Goal: Navigation & Orientation: Find specific page/section

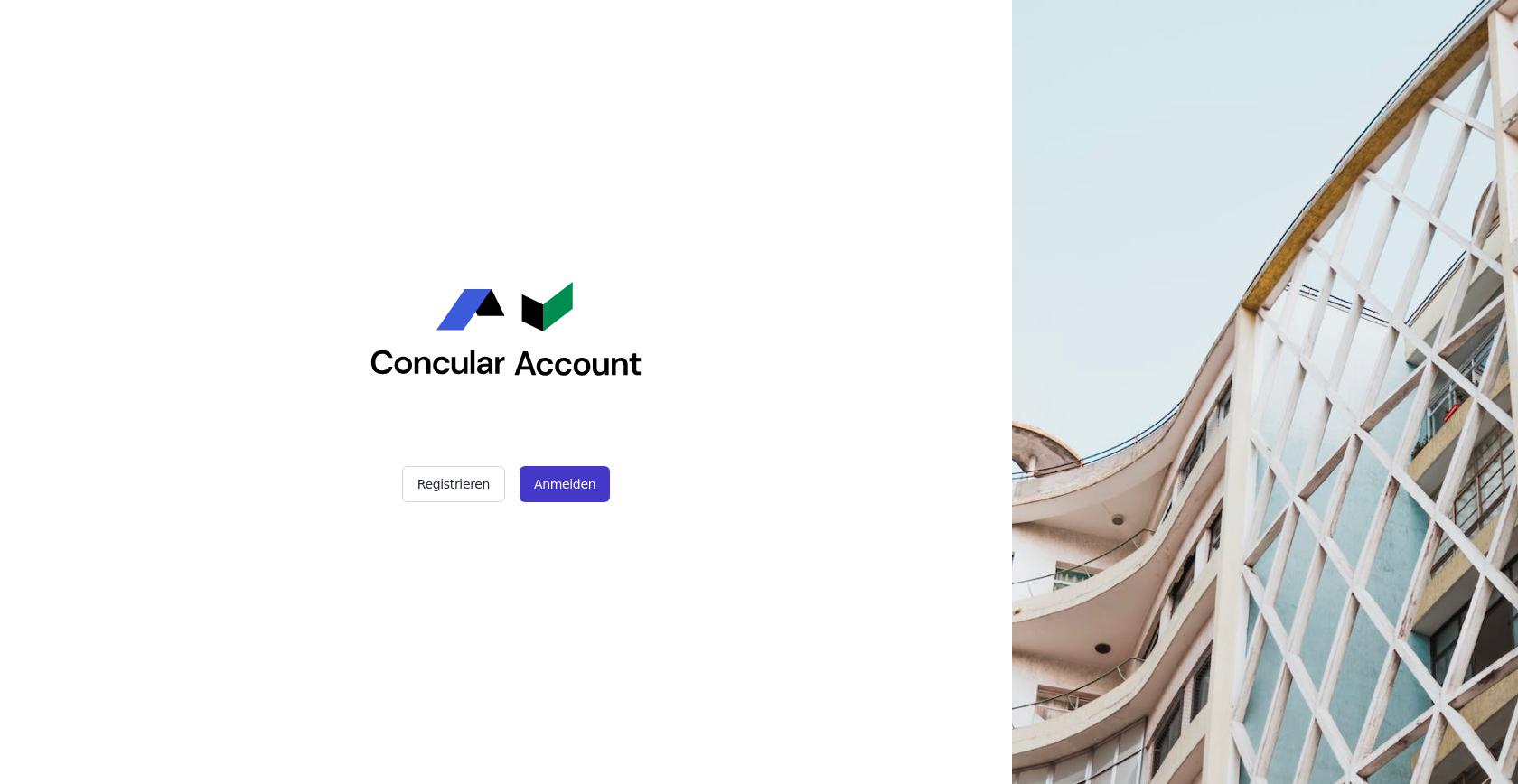
click at [567, 476] on button "Anmelden" at bounding box center [565, 484] width 90 height 36
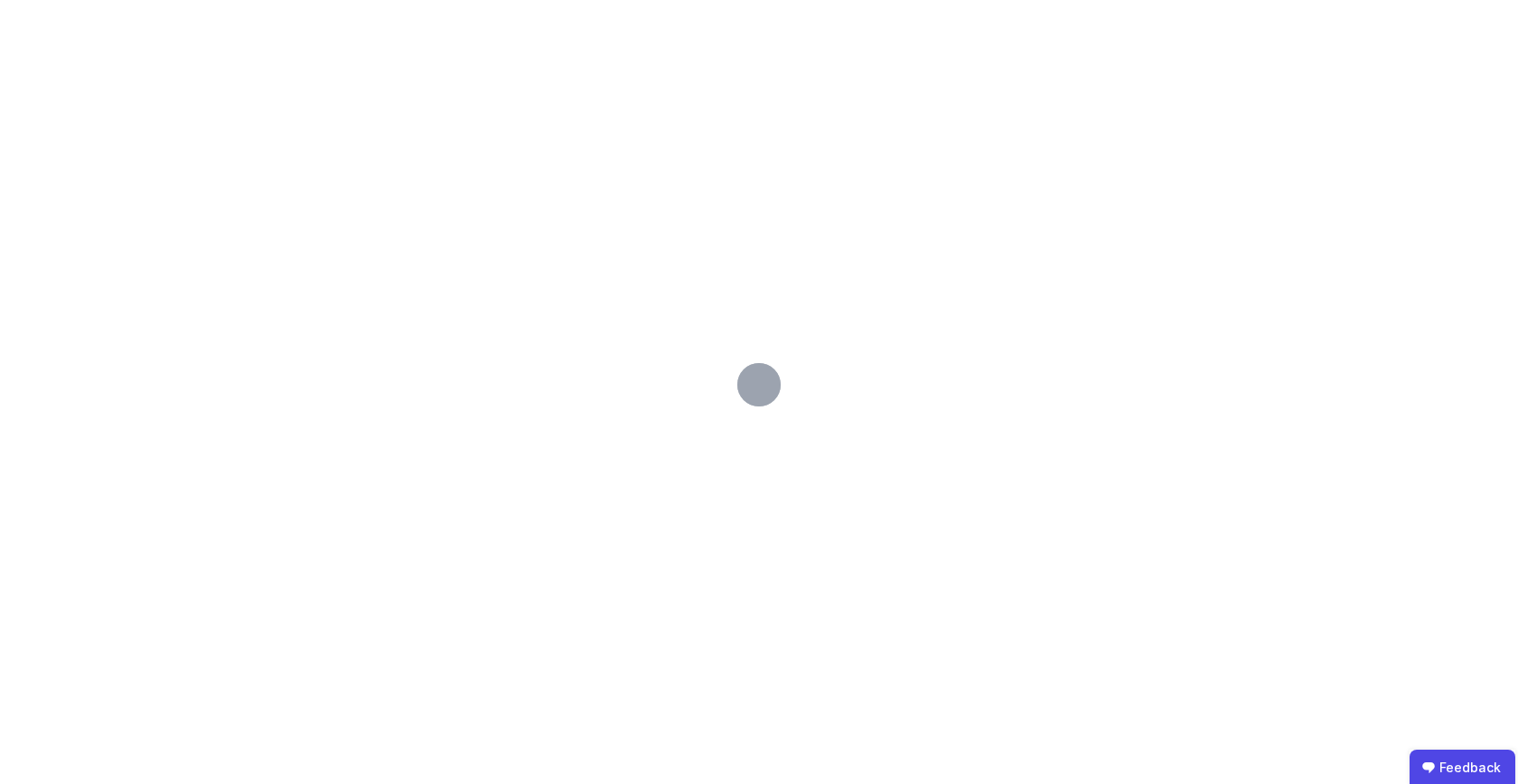
click at [568, 474] on div at bounding box center [759, 392] width 1518 height 784
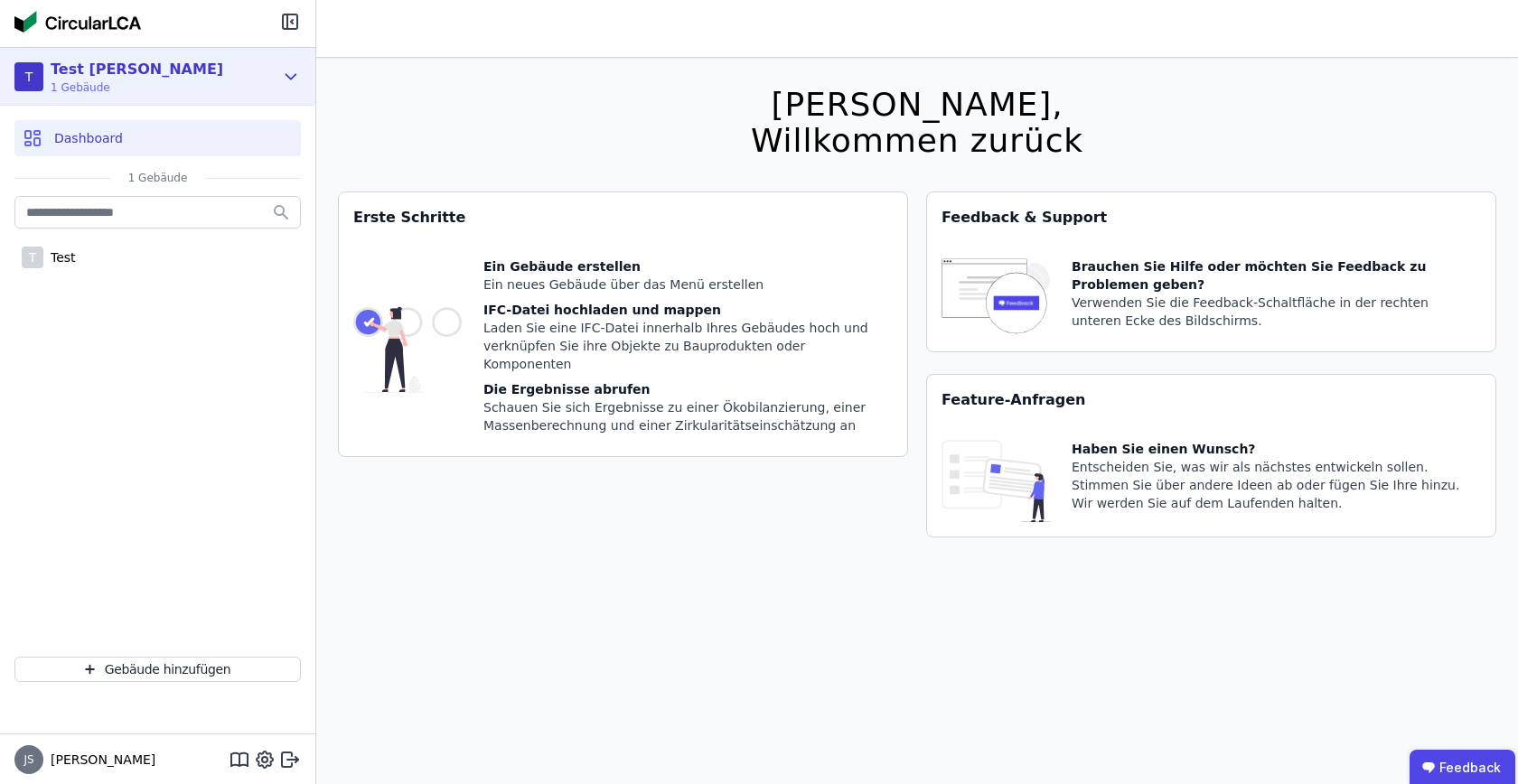
click at [276, 73] on div "T Test Julius 1 Gebäude" at bounding box center [157, 77] width 315 height 58
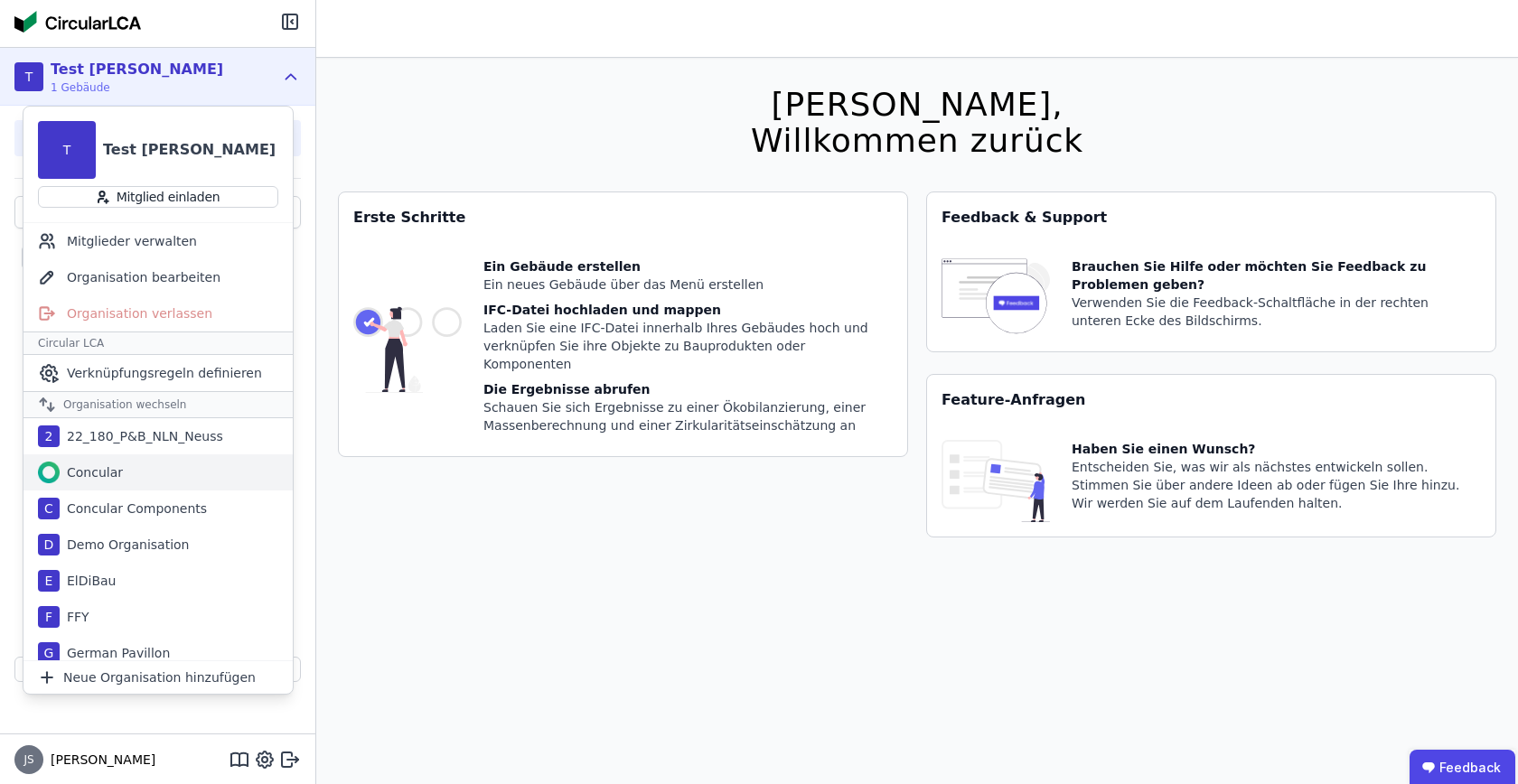
click at [132, 476] on div "Concular" at bounding box center [158, 473] width 269 height 36
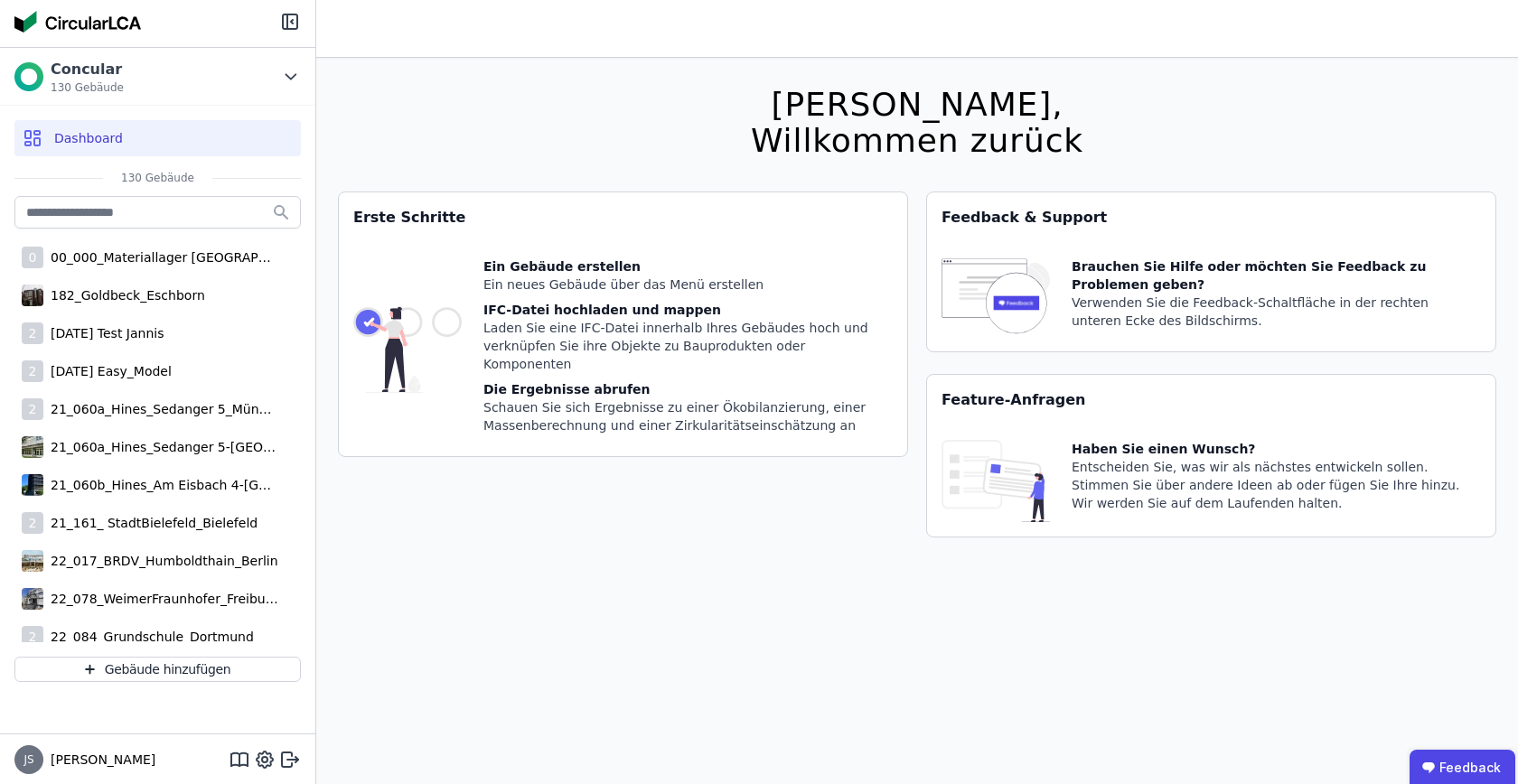
click at [367, 65] on div "Hallo Julius, Willkommen zurück Sie verwenden derzeit eine Beta-Version. Es kön…" at bounding box center [917, 450] width 1158 height 784
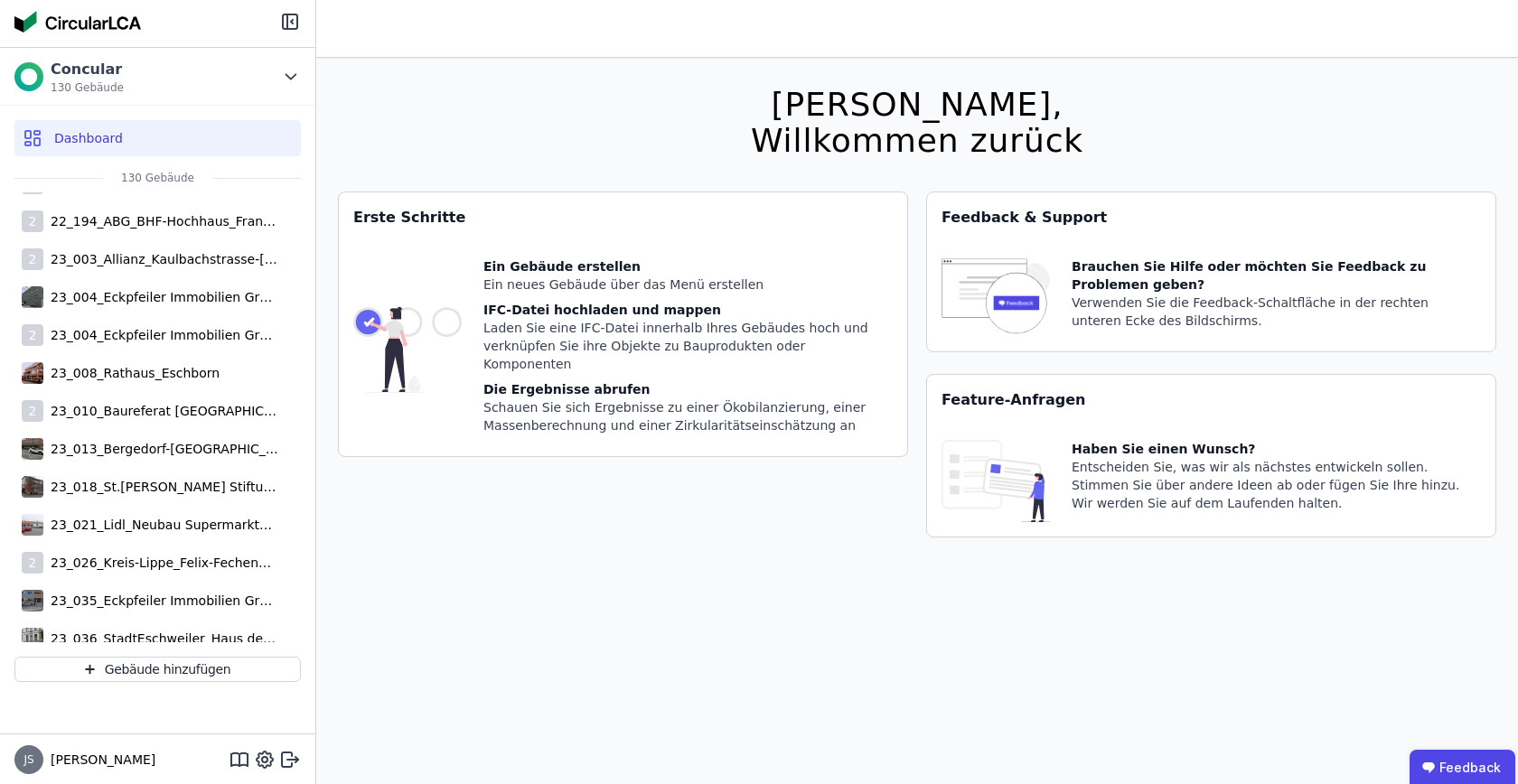
scroll to position [1512, 0]
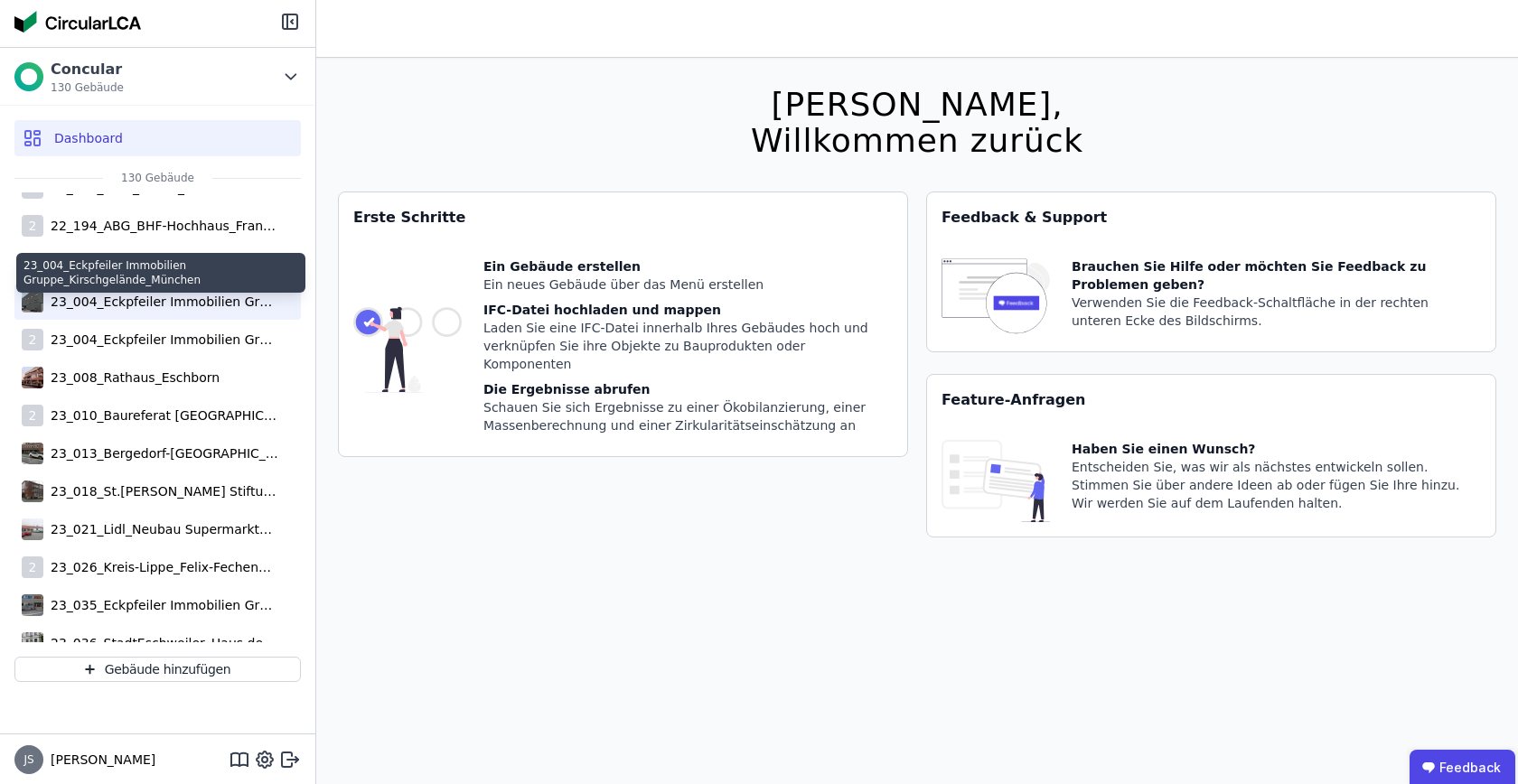
click at [137, 304] on div "23_004_Eckpfeiler Immobilien Gruppe_Kirschgelände_München" at bounding box center [160, 302] width 235 height 18
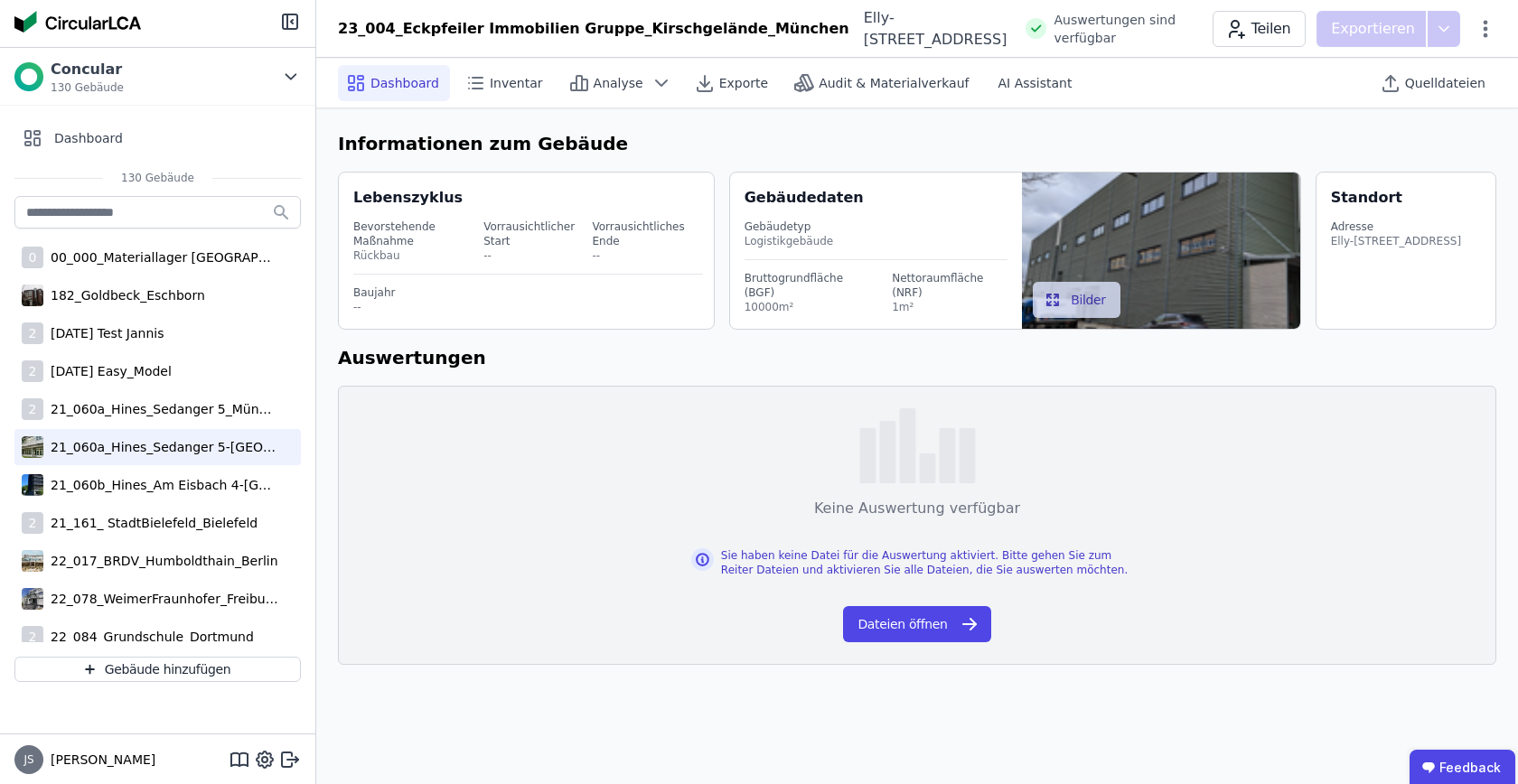
click at [156, 441] on div "21_060a_Hines_Sedanger 5-München" at bounding box center [160, 447] width 235 height 18
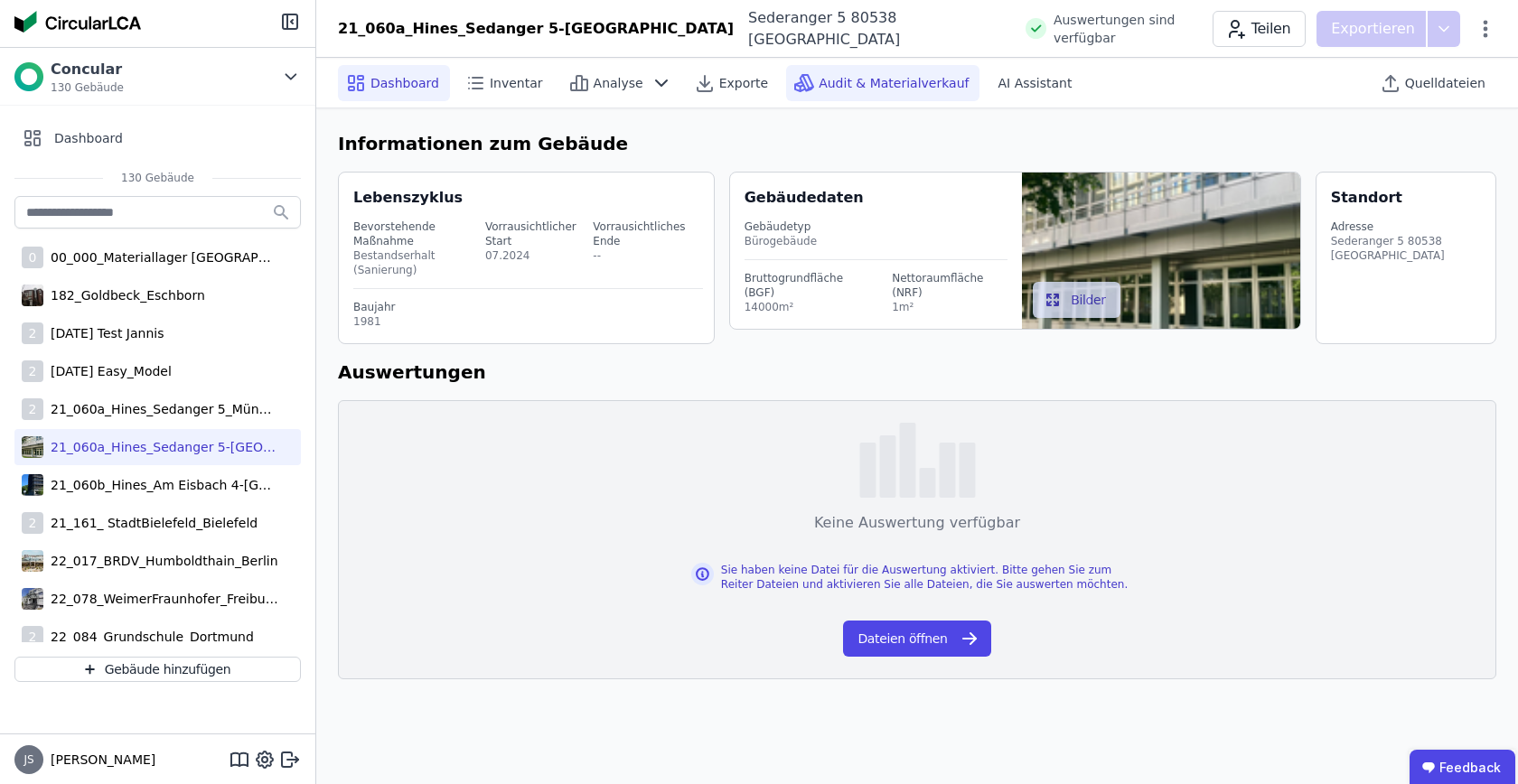
click at [863, 80] on span "Audit & Materialverkauf" at bounding box center [893, 83] width 150 height 18
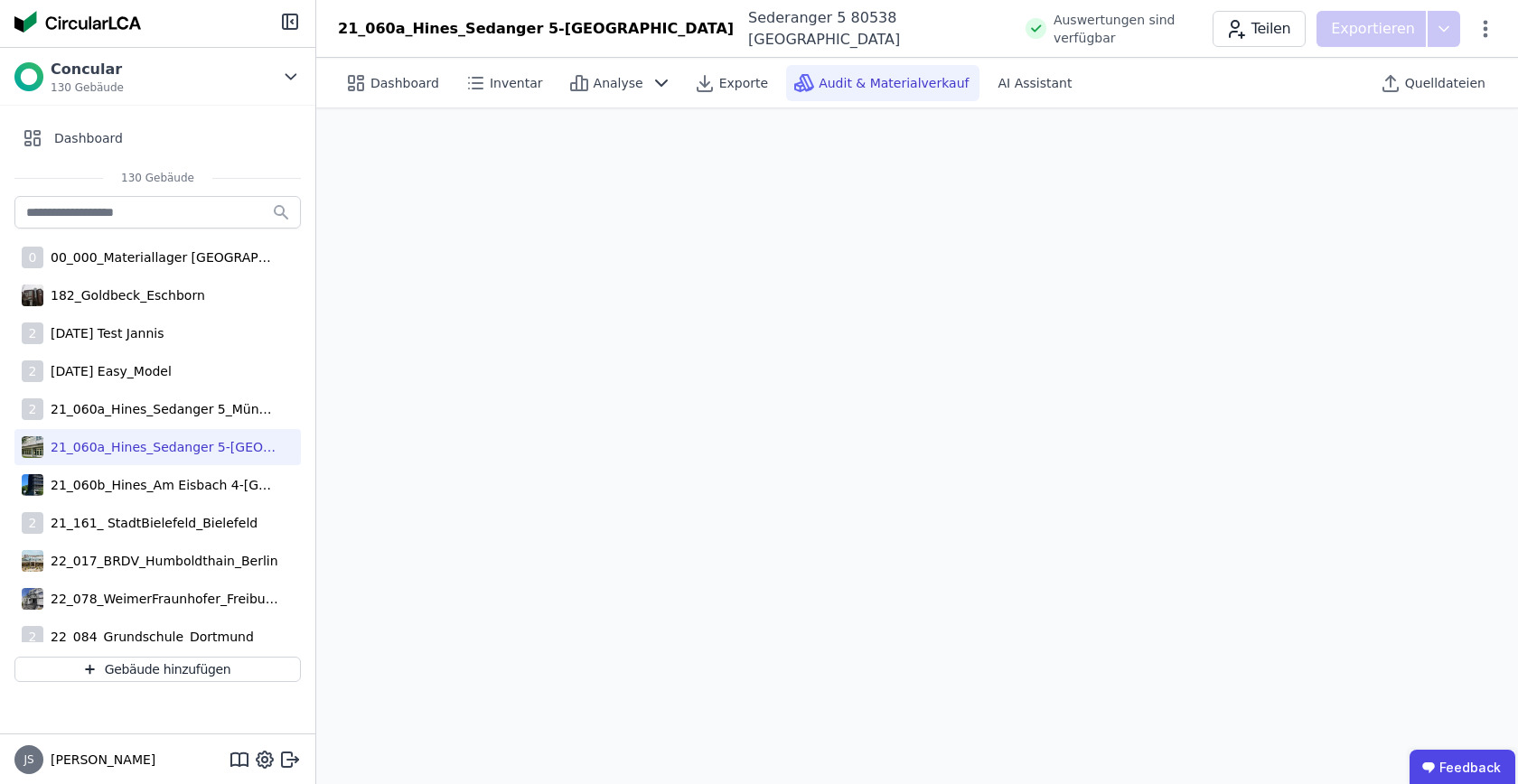
click at [863, 80] on span "Audit & Materialverkauf" at bounding box center [893, 83] width 150 height 18
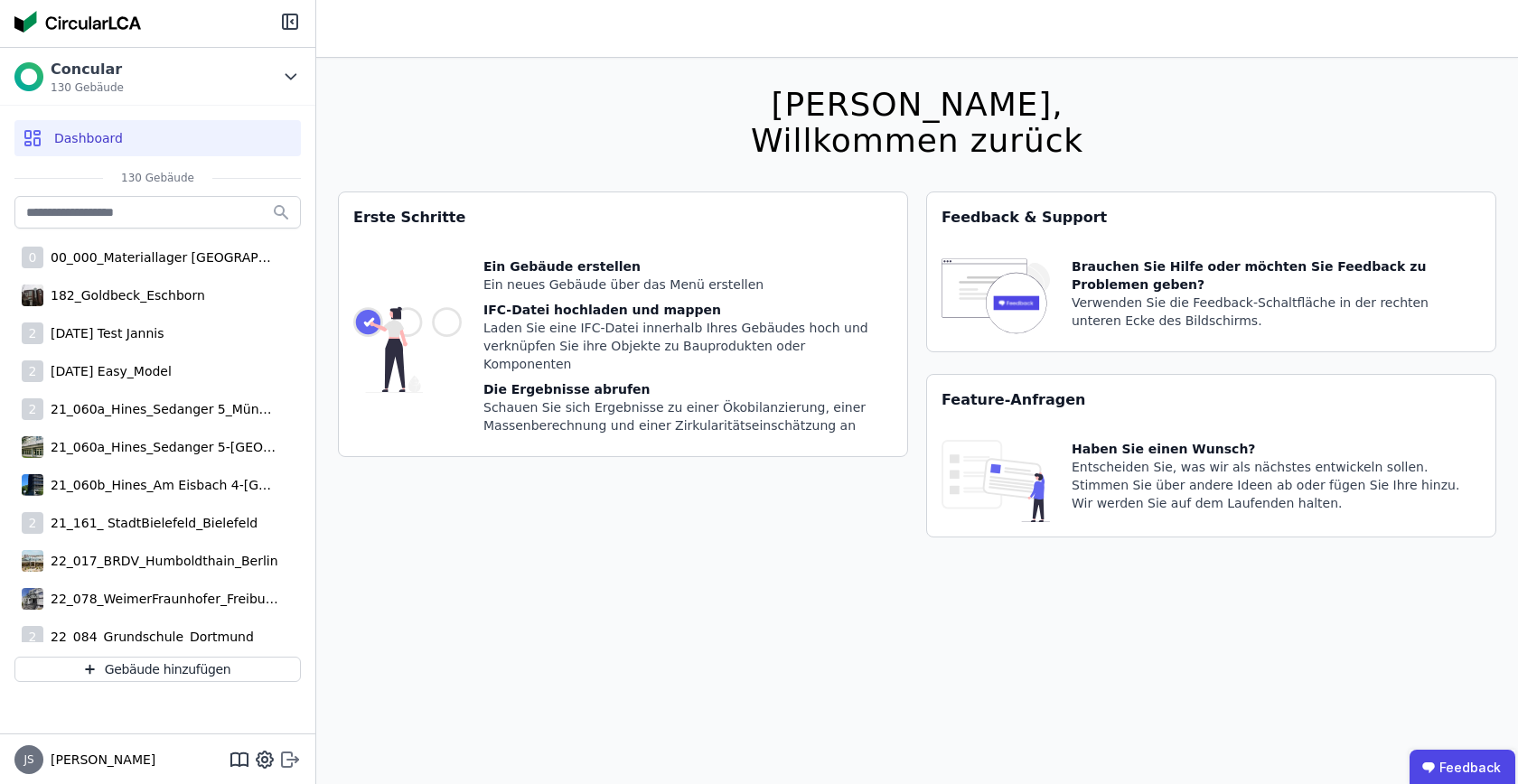
click at [284, 759] on icon at bounding box center [290, 760] width 22 height 22
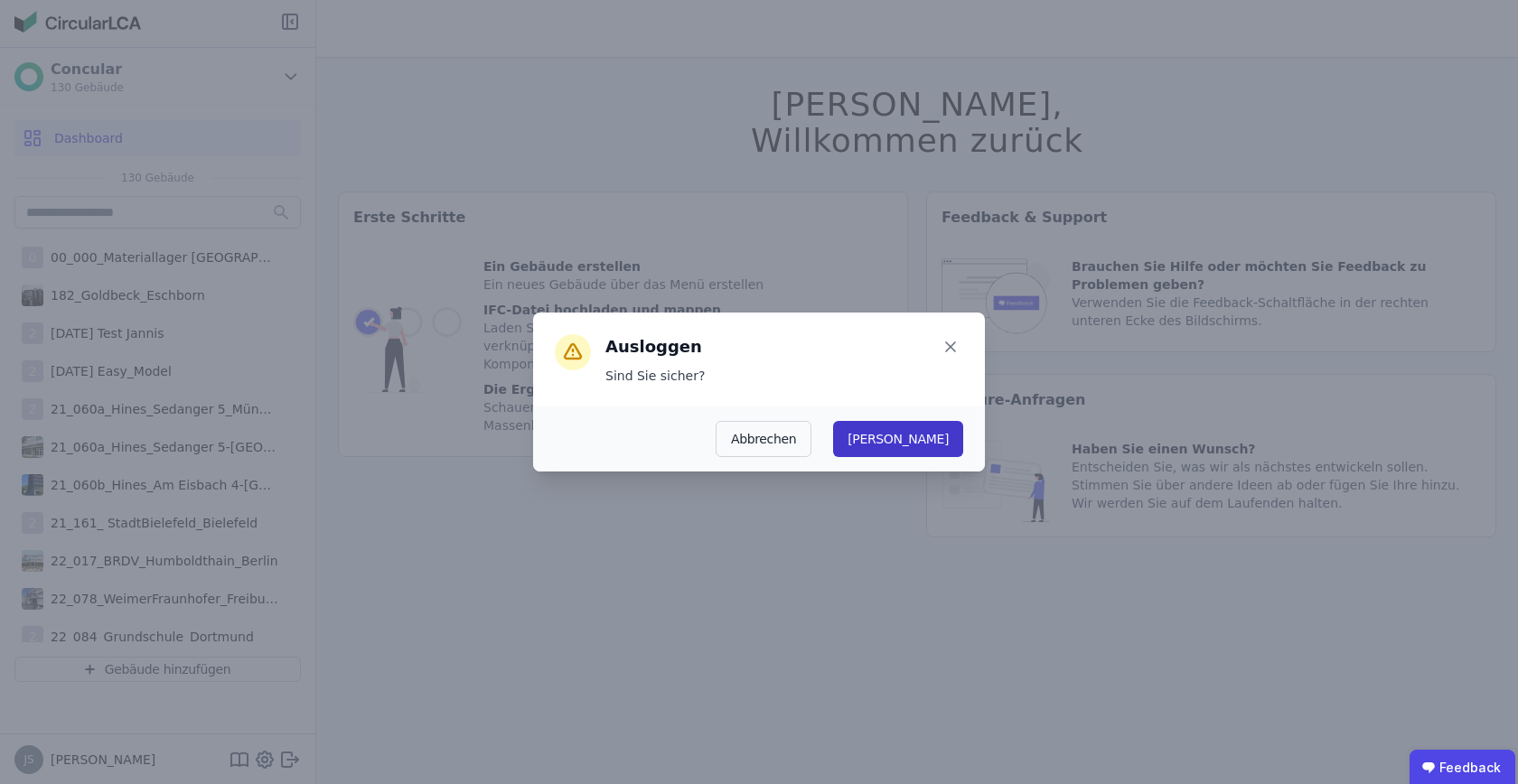
click at [942, 453] on button "Ja" at bounding box center [898, 439] width 130 height 36
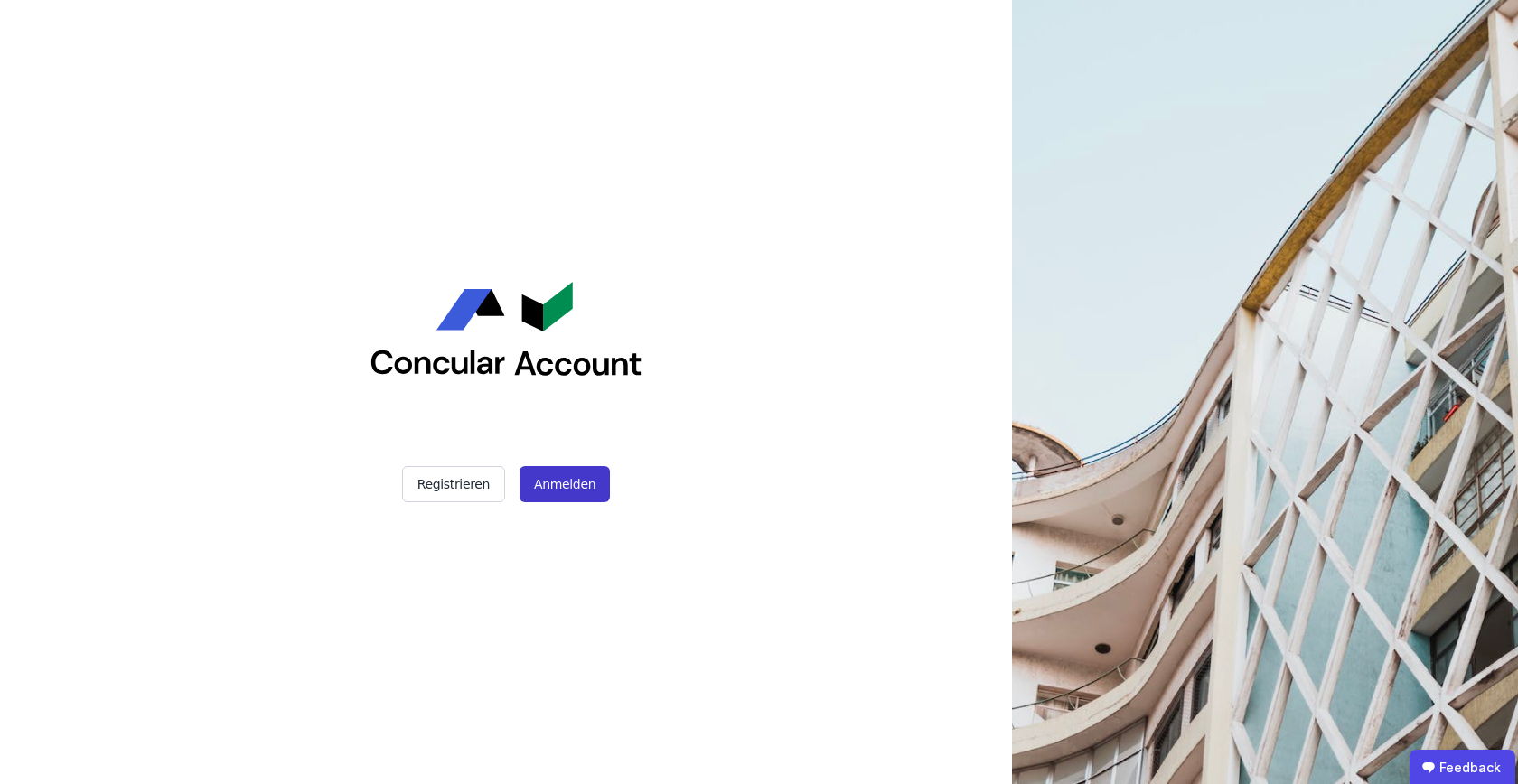
click at [586, 491] on button "Anmelden" at bounding box center [565, 484] width 90 height 36
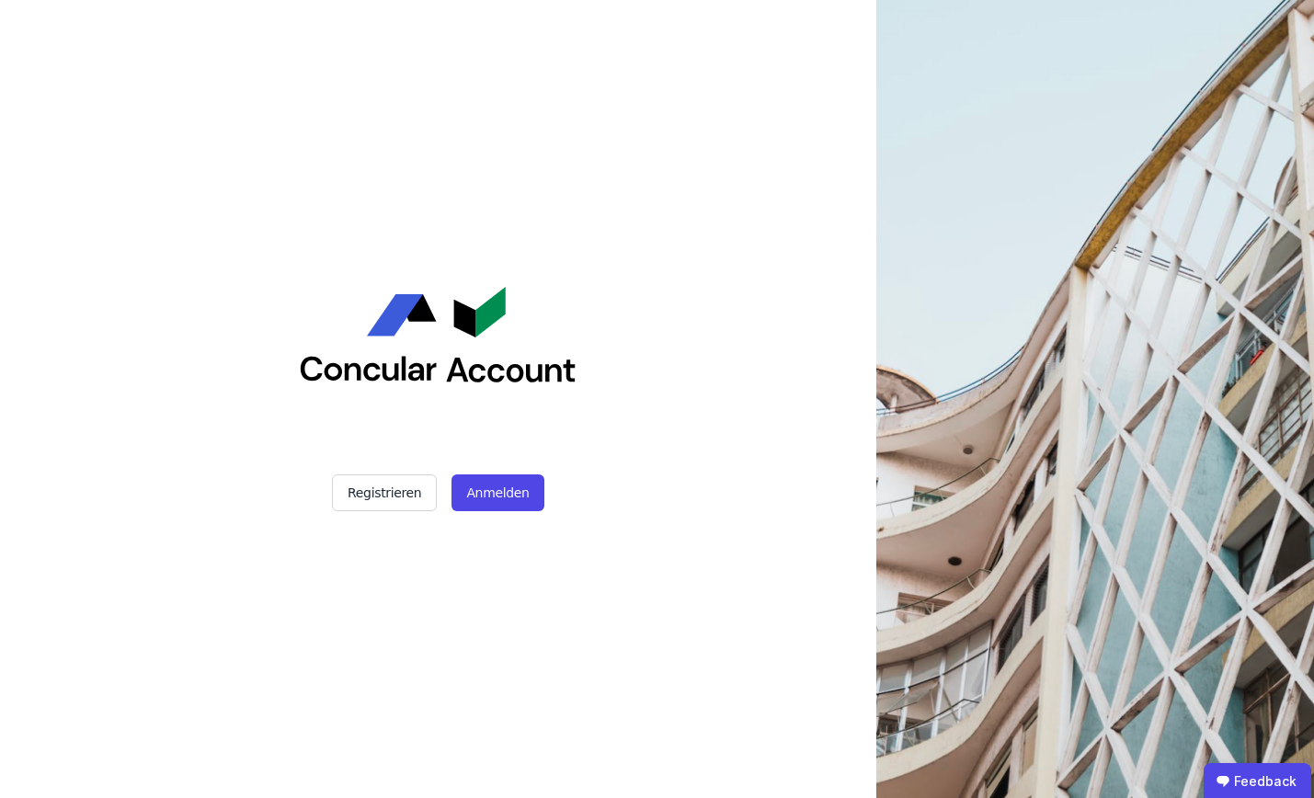
click at [708, 582] on div "Registrieren Anmelden" at bounding box center [438, 399] width 877 height 798
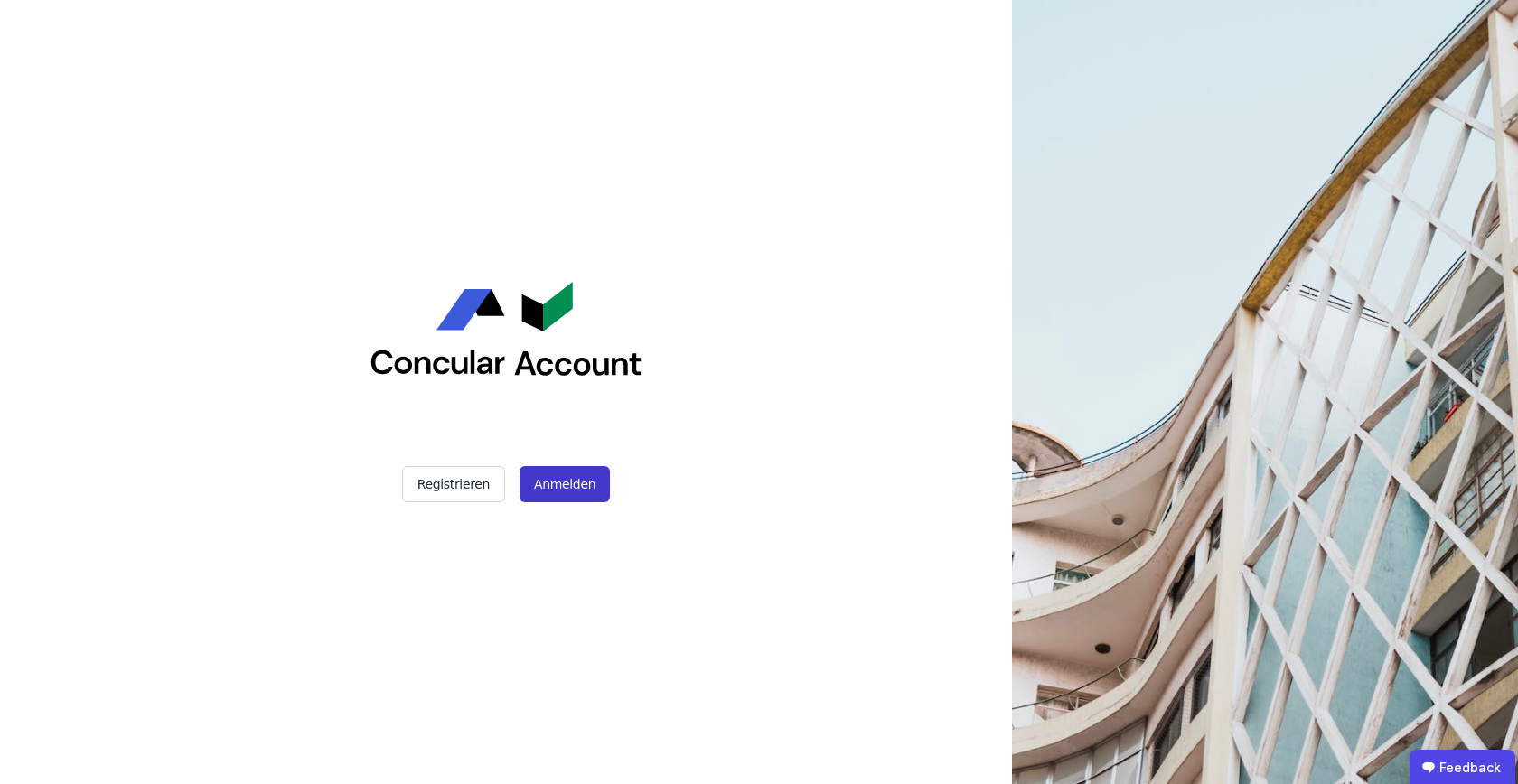
click at [568, 494] on button "Anmelden" at bounding box center [565, 484] width 90 height 36
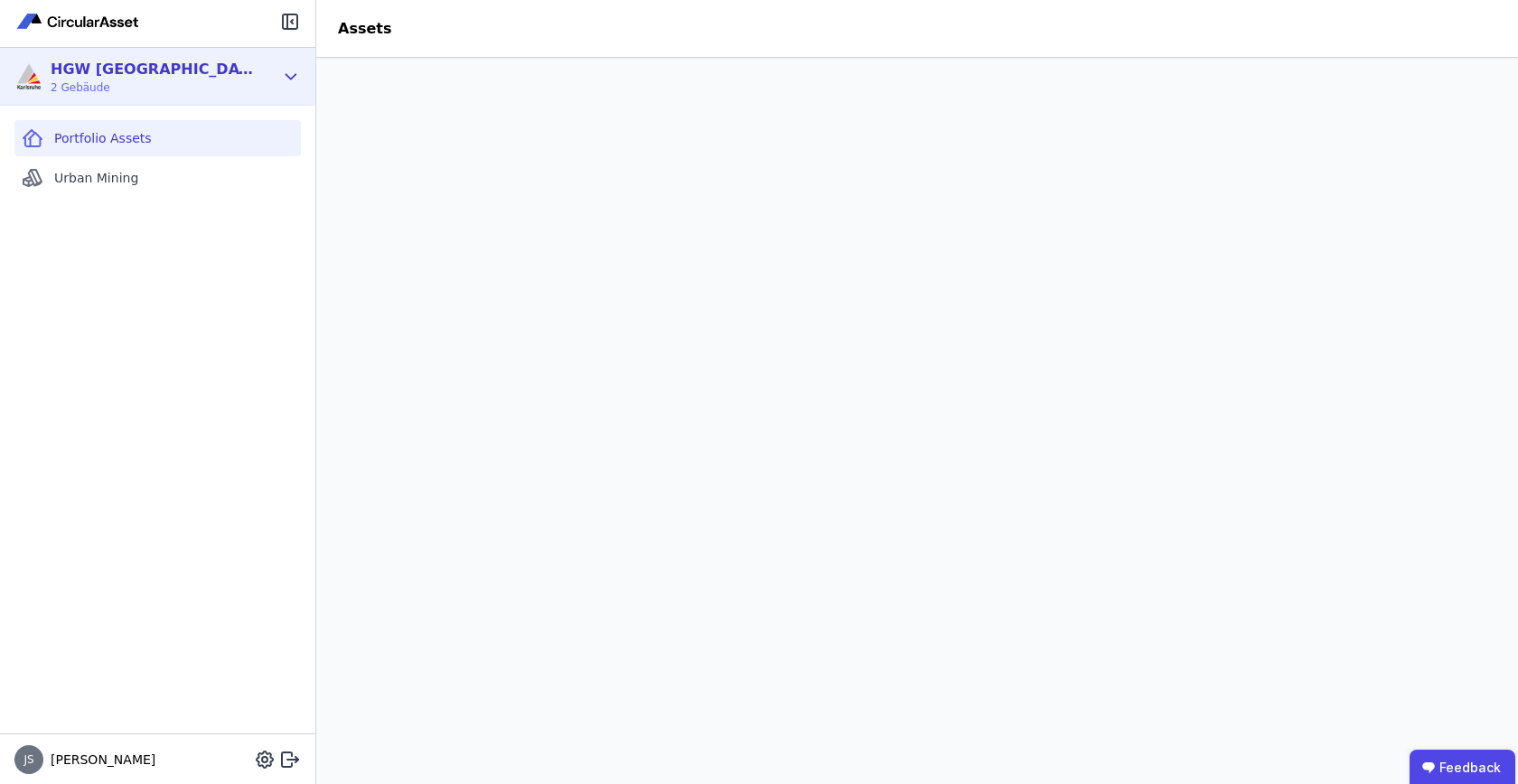
click at [285, 81] on icon at bounding box center [291, 77] width 20 height 22
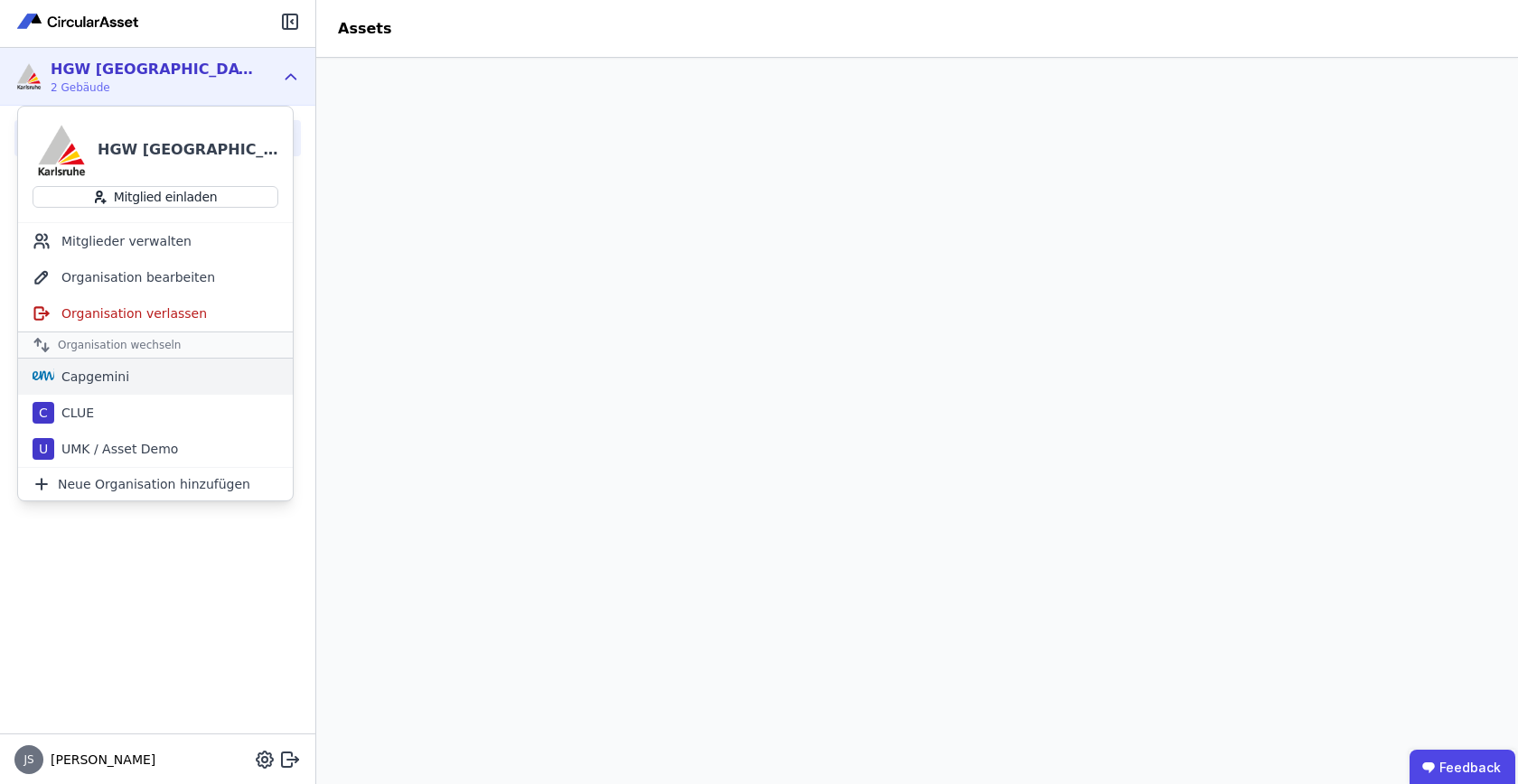
click at [140, 376] on div "Capgemini" at bounding box center [155, 376] width 275 height 36
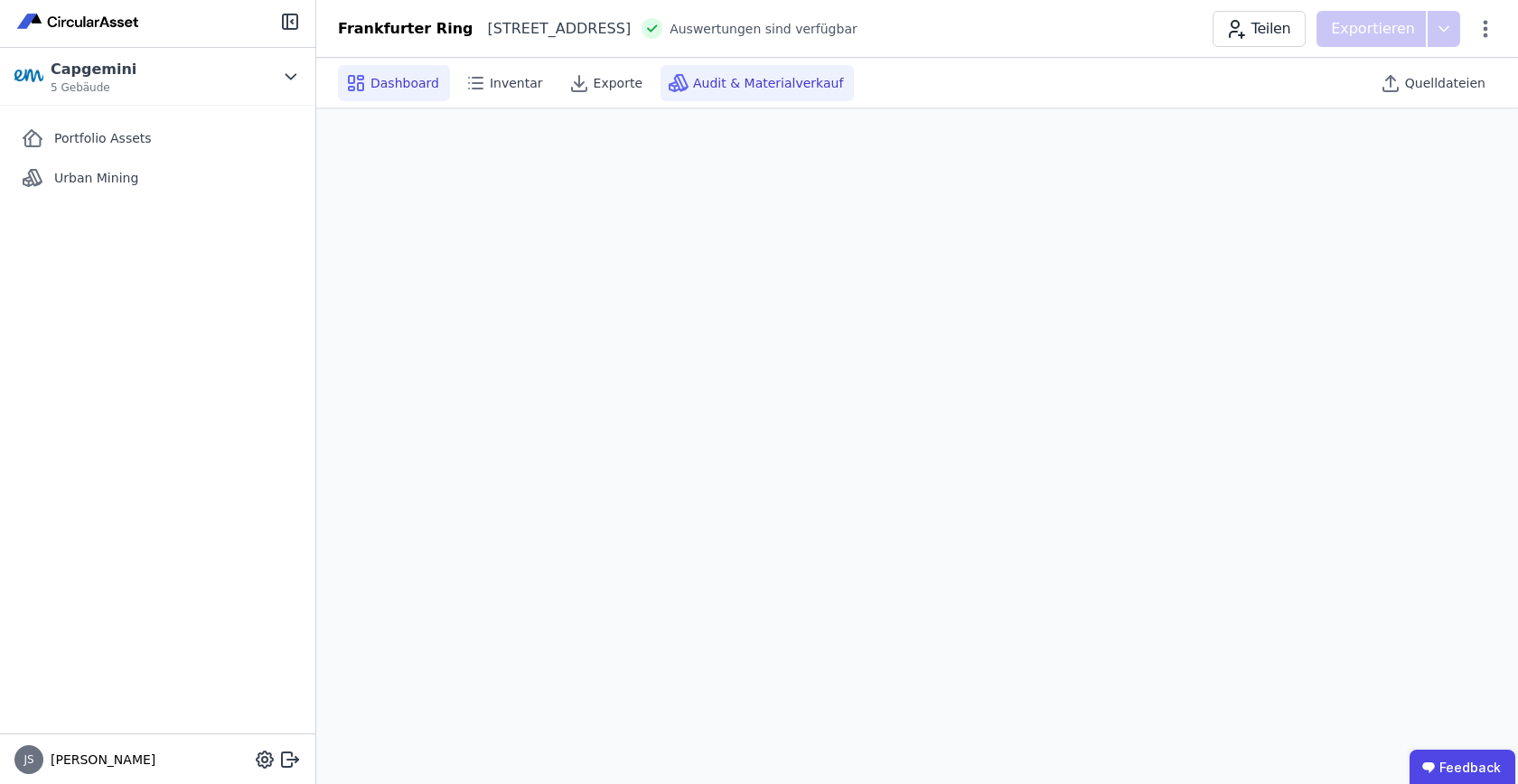
click at [778, 84] on span "Audit & Materialverkauf" at bounding box center [768, 83] width 150 height 18
click at [446, 87] on div "Dashboard" at bounding box center [396, 83] width 116 height 36
click at [445, 87] on div "Dashboard" at bounding box center [394, 83] width 112 height 36
click at [744, 96] on div "Audit & Materialverkauf" at bounding box center [757, 83] width 194 height 36
click at [92, 183] on span "Urban Mining" at bounding box center [96, 178] width 84 height 18
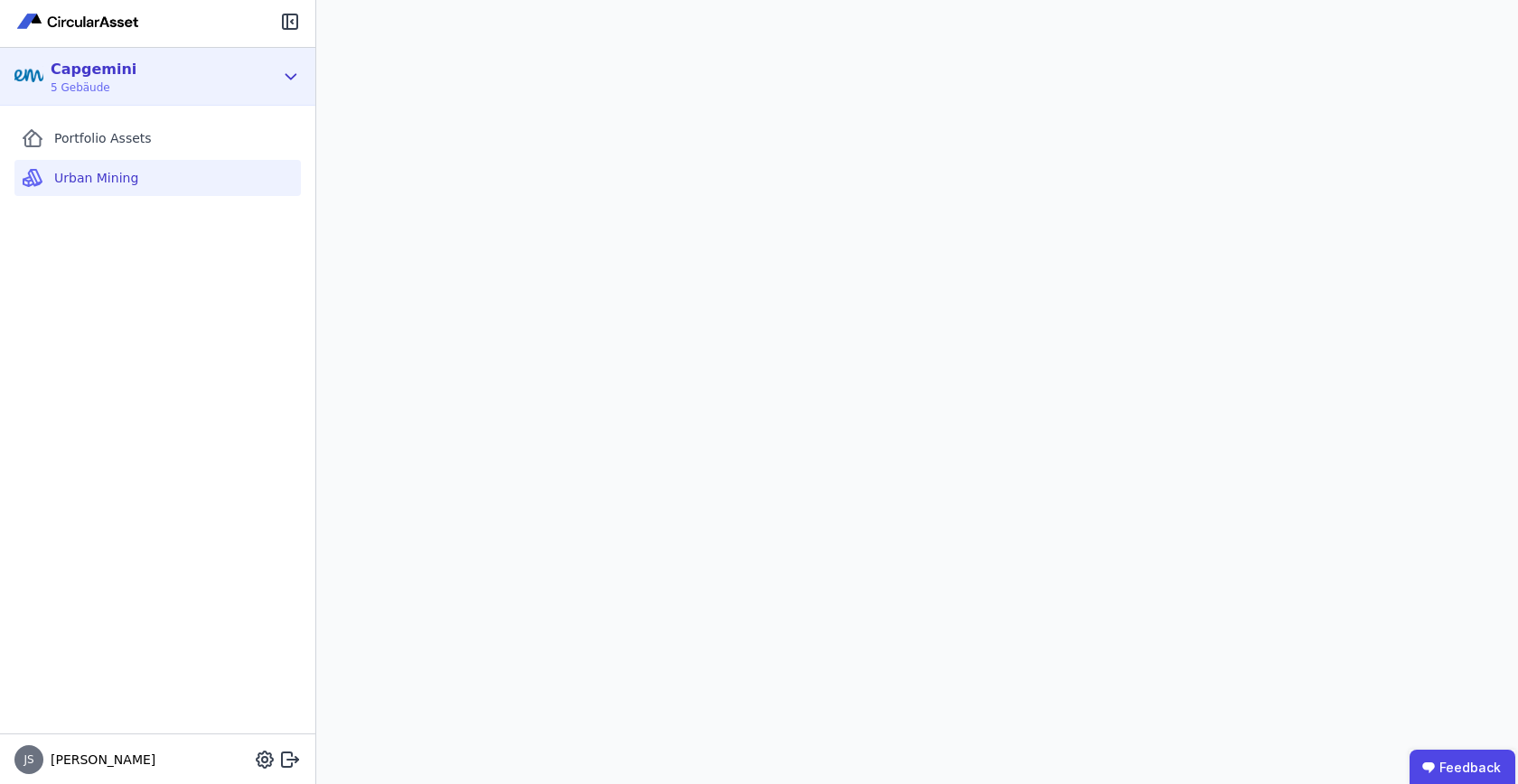
click at [284, 72] on icon at bounding box center [291, 77] width 20 height 22
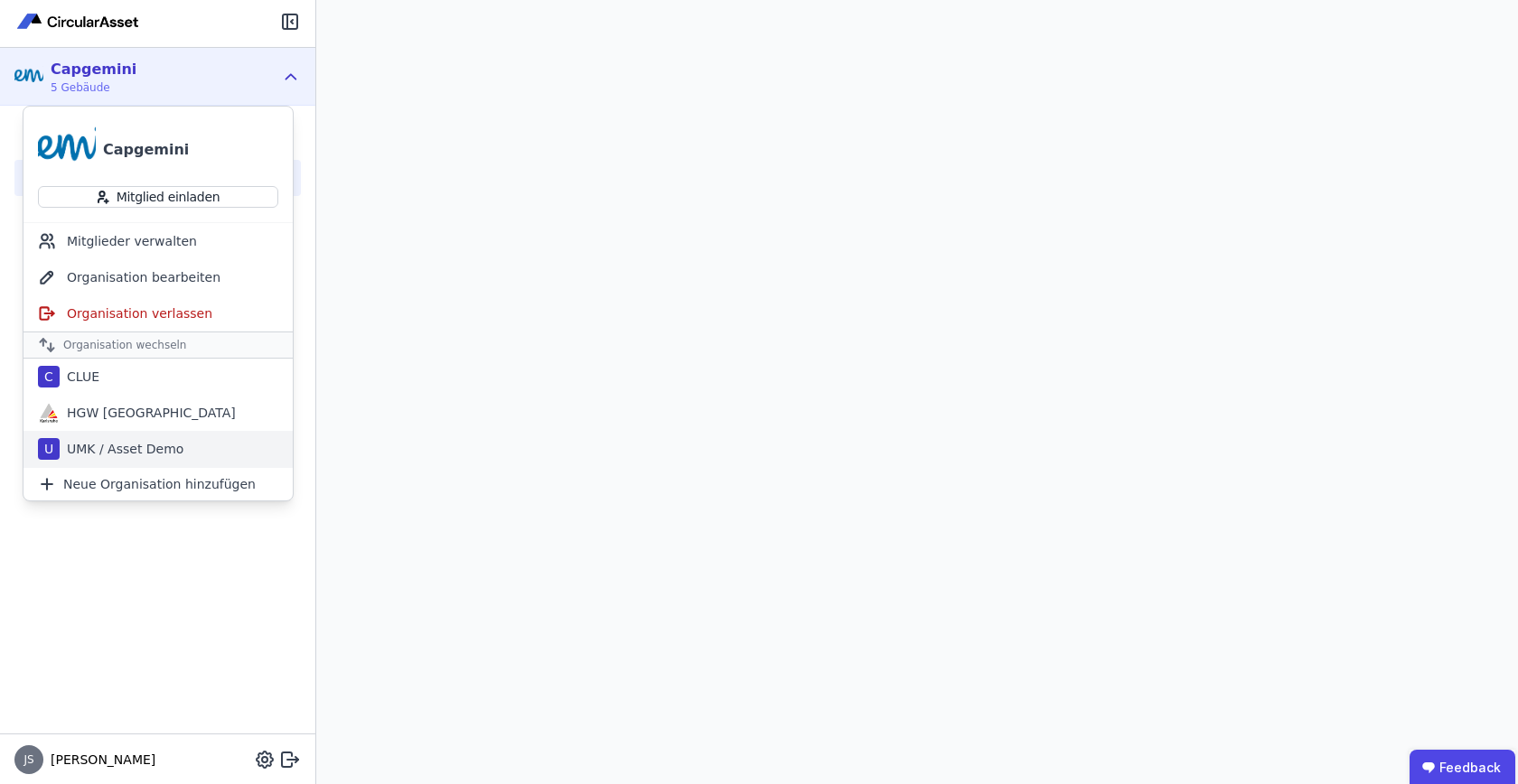
click at [146, 436] on div "U UMK / Asset Demo" at bounding box center [158, 449] width 269 height 36
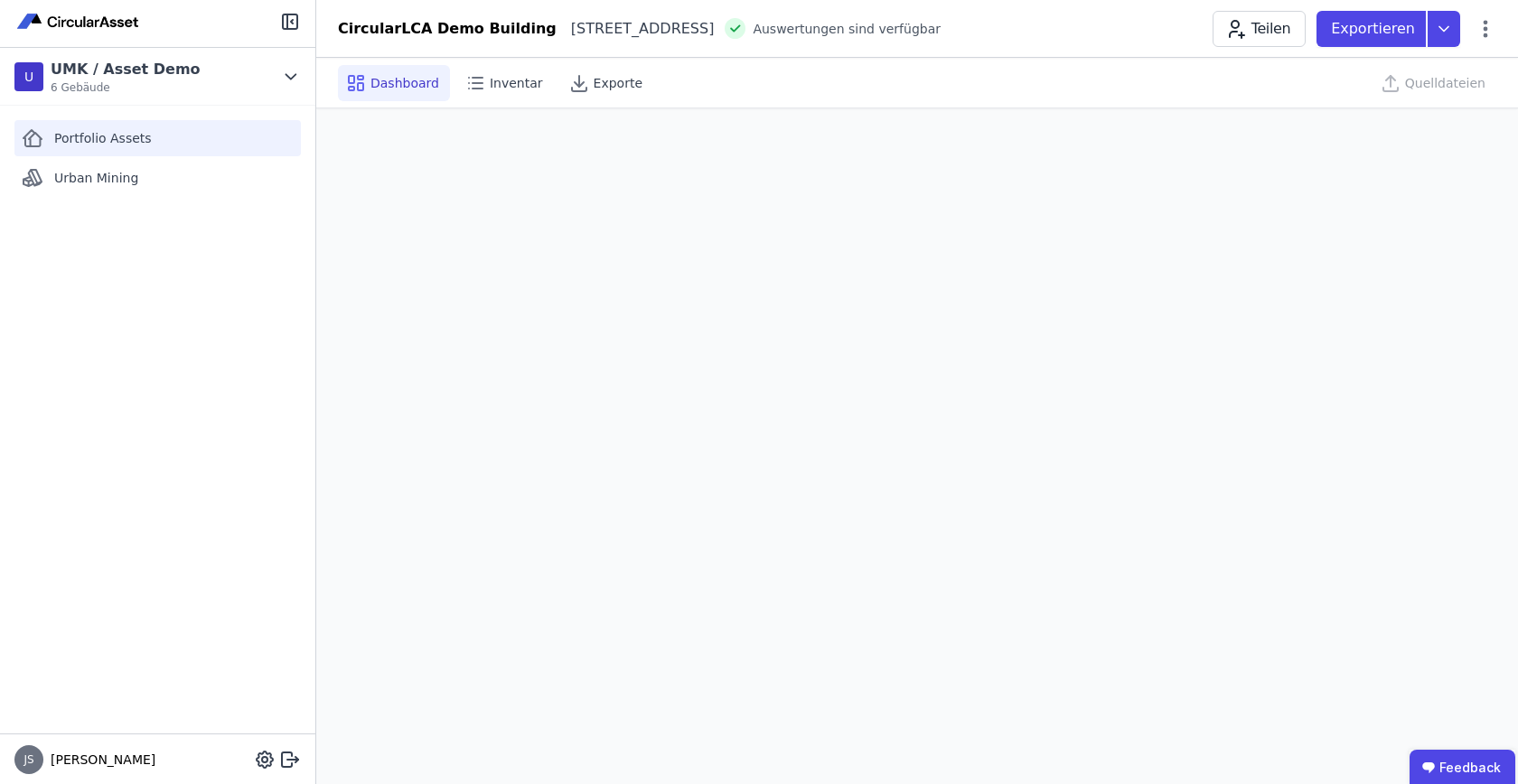
click at [110, 150] on div "Portfolio Assets" at bounding box center [158, 138] width 287 height 36
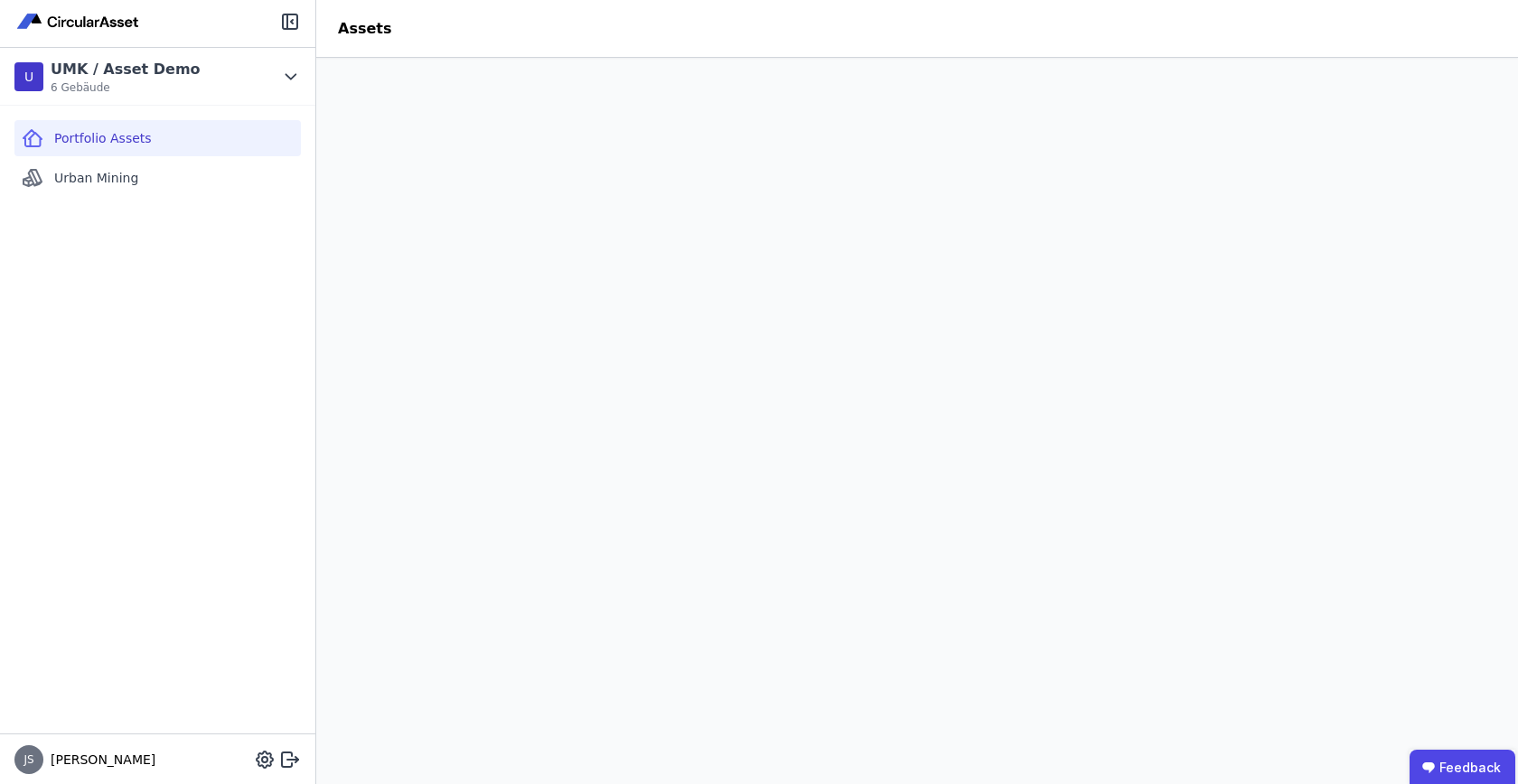
click at [689, 28] on header "Assets" at bounding box center [917, 28] width 1202 height 58
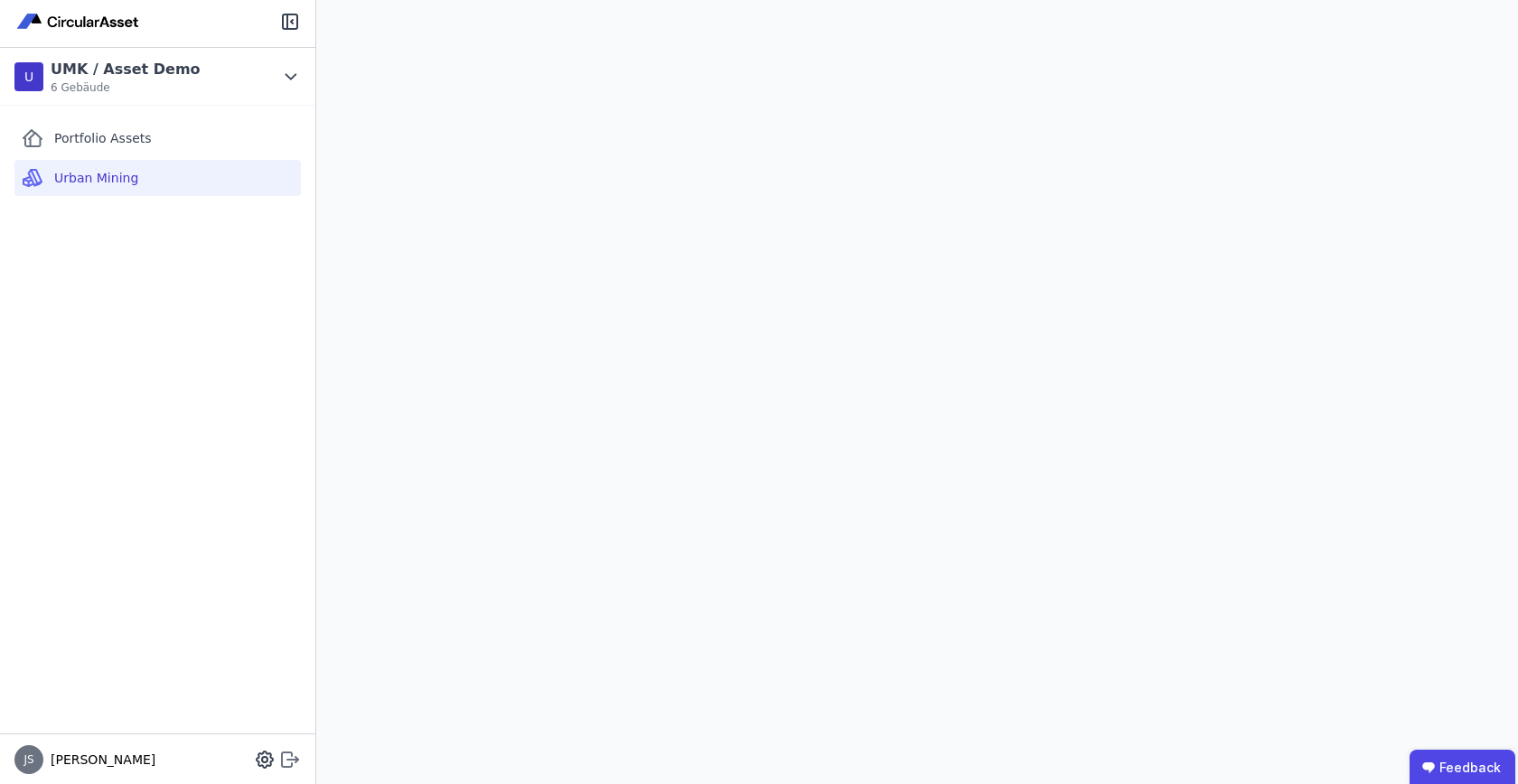
click at [298, 753] on icon at bounding box center [290, 760] width 22 height 22
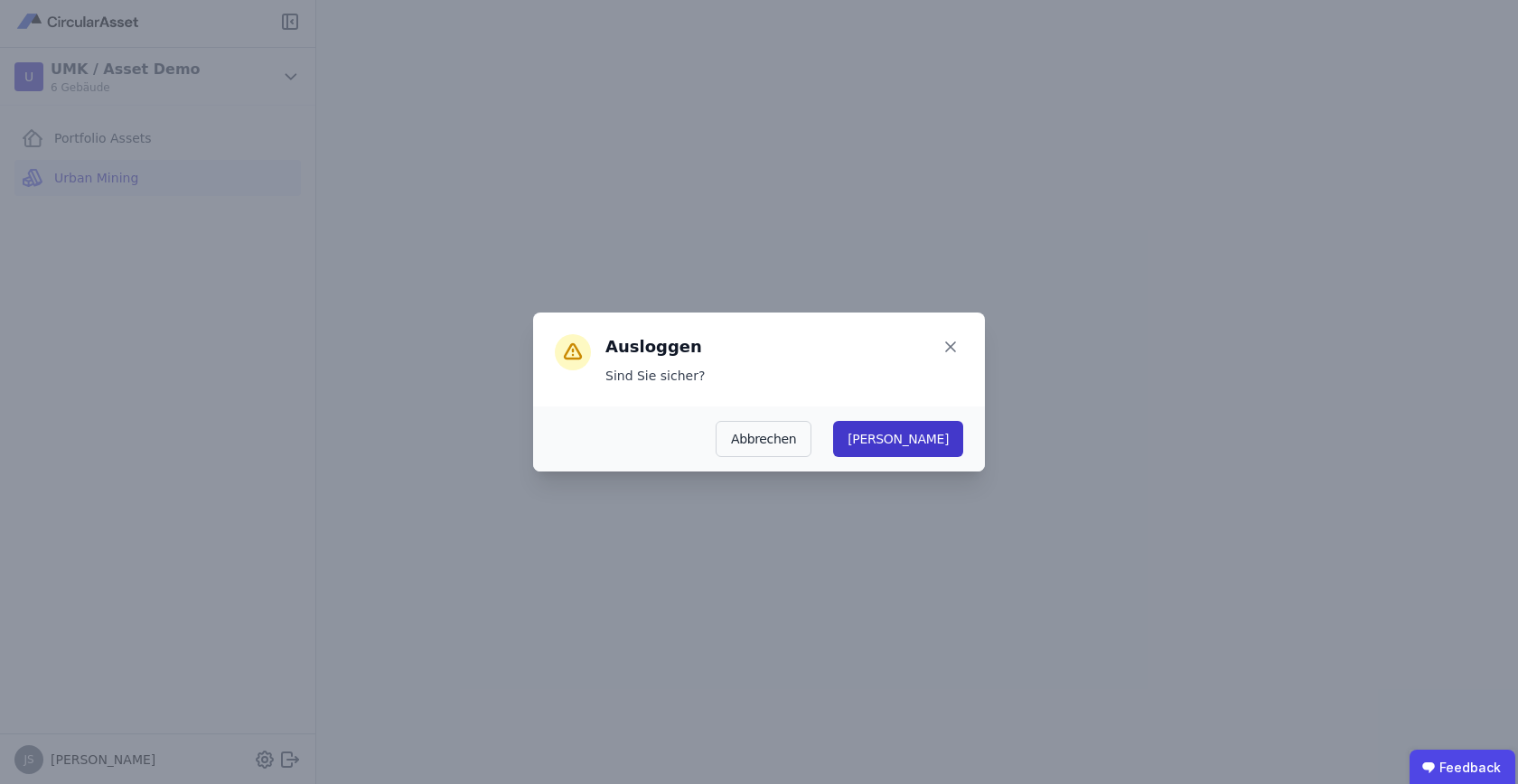
click at [951, 439] on button "Ja" at bounding box center [898, 439] width 130 height 36
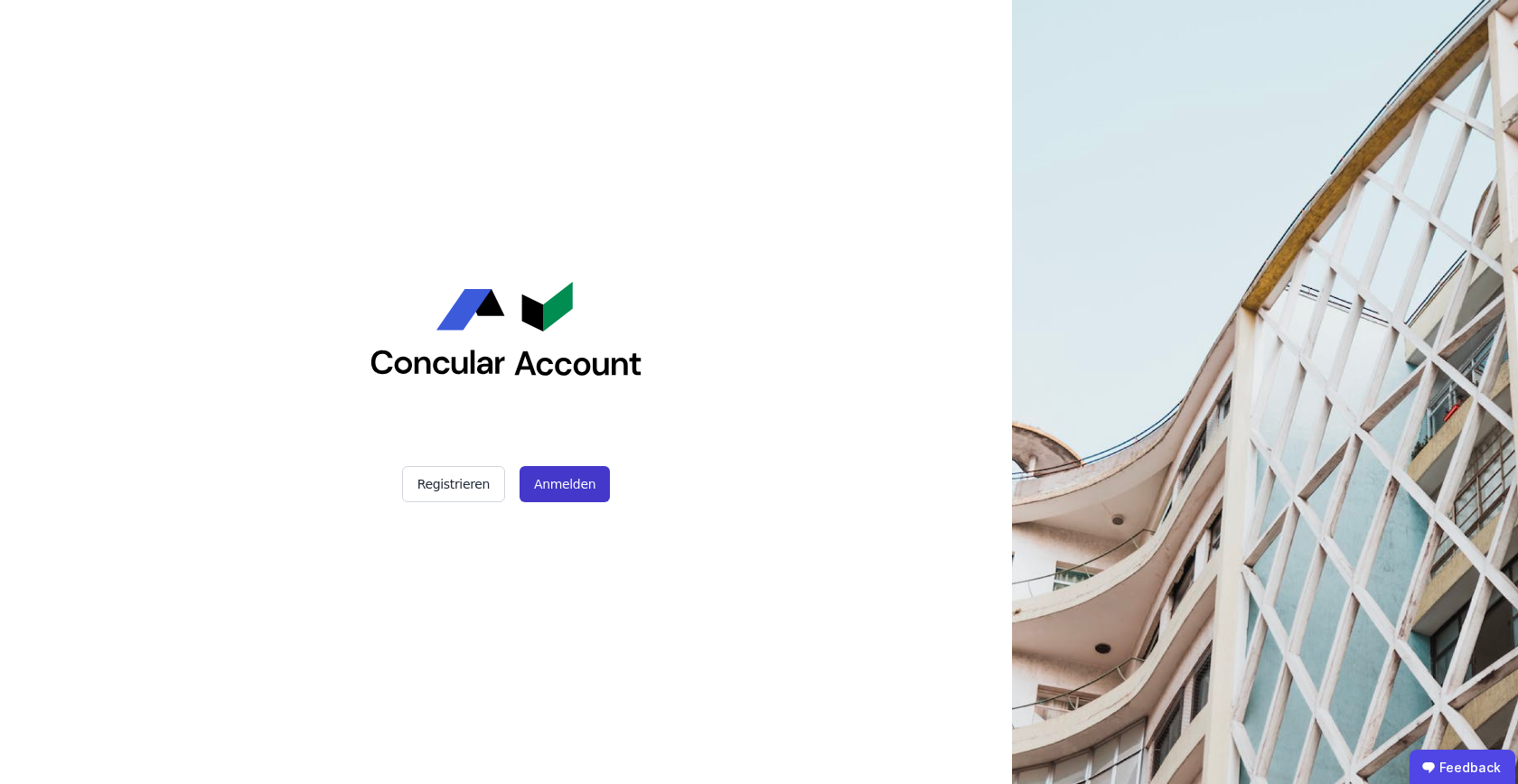
click at [558, 496] on button "Anmelden" at bounding box center [565, 484] width 90 height 36
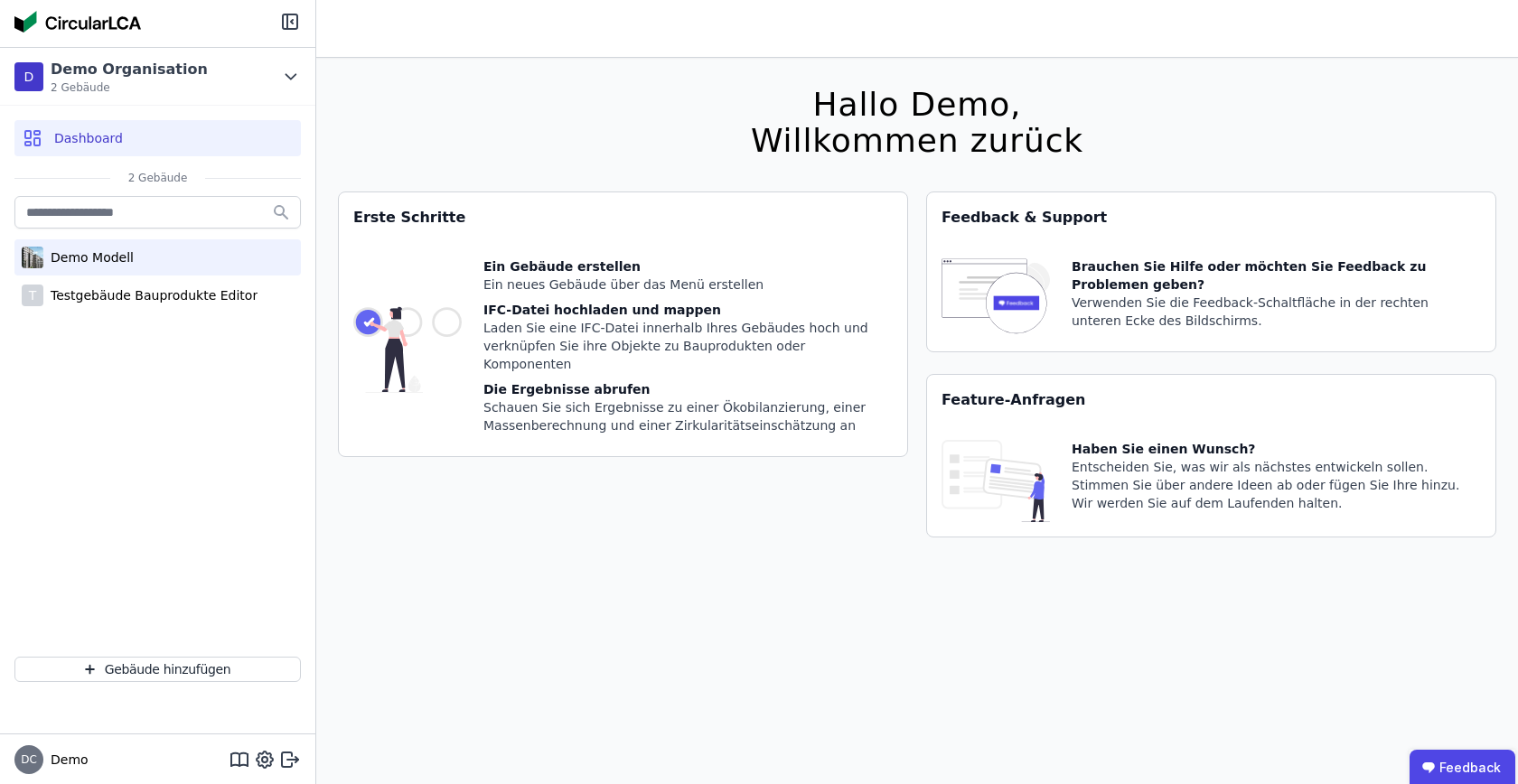
click at [130, 256] on div "Demo Modell" at bounding box center [158, 257] width 287 height 36
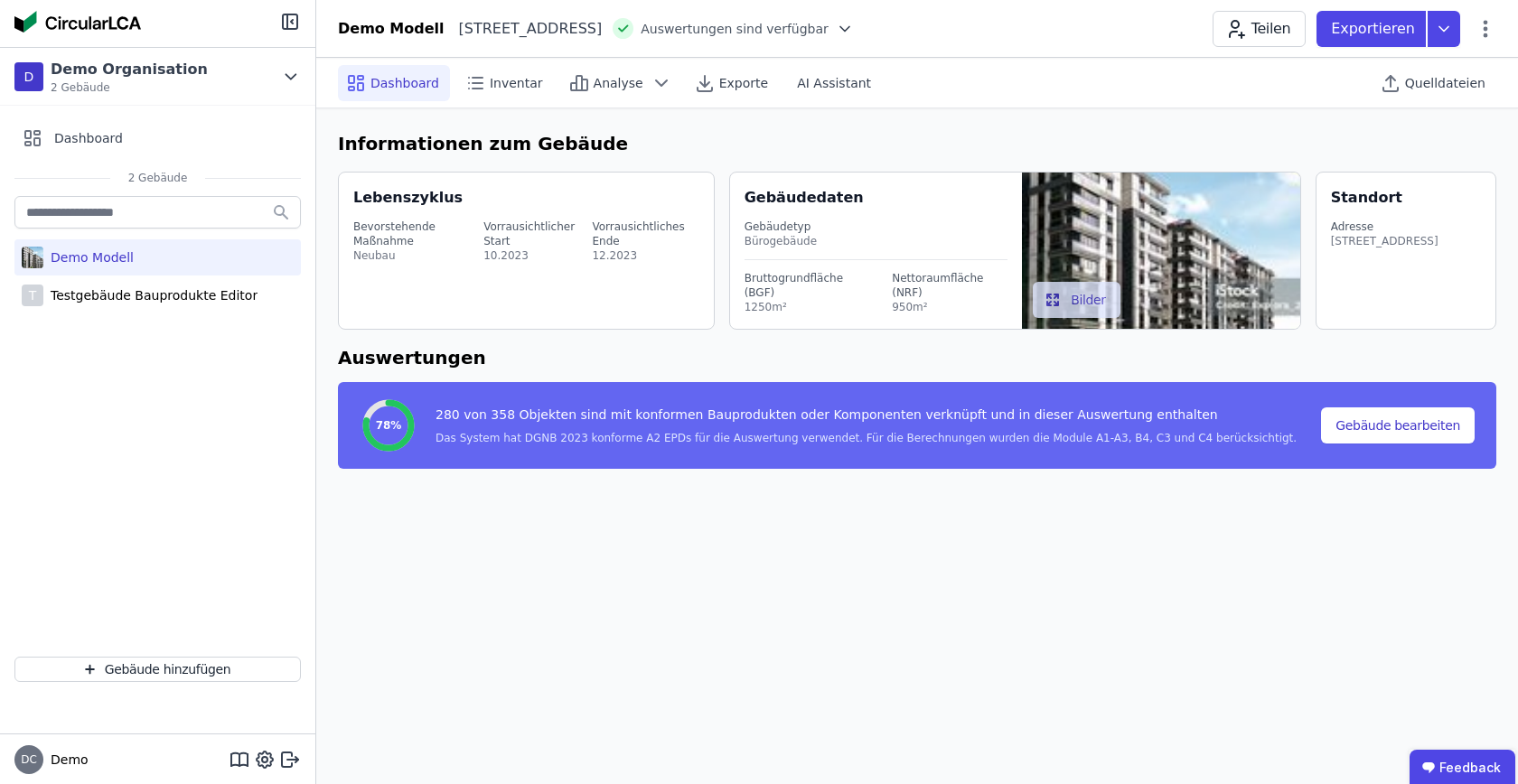
select select "*"
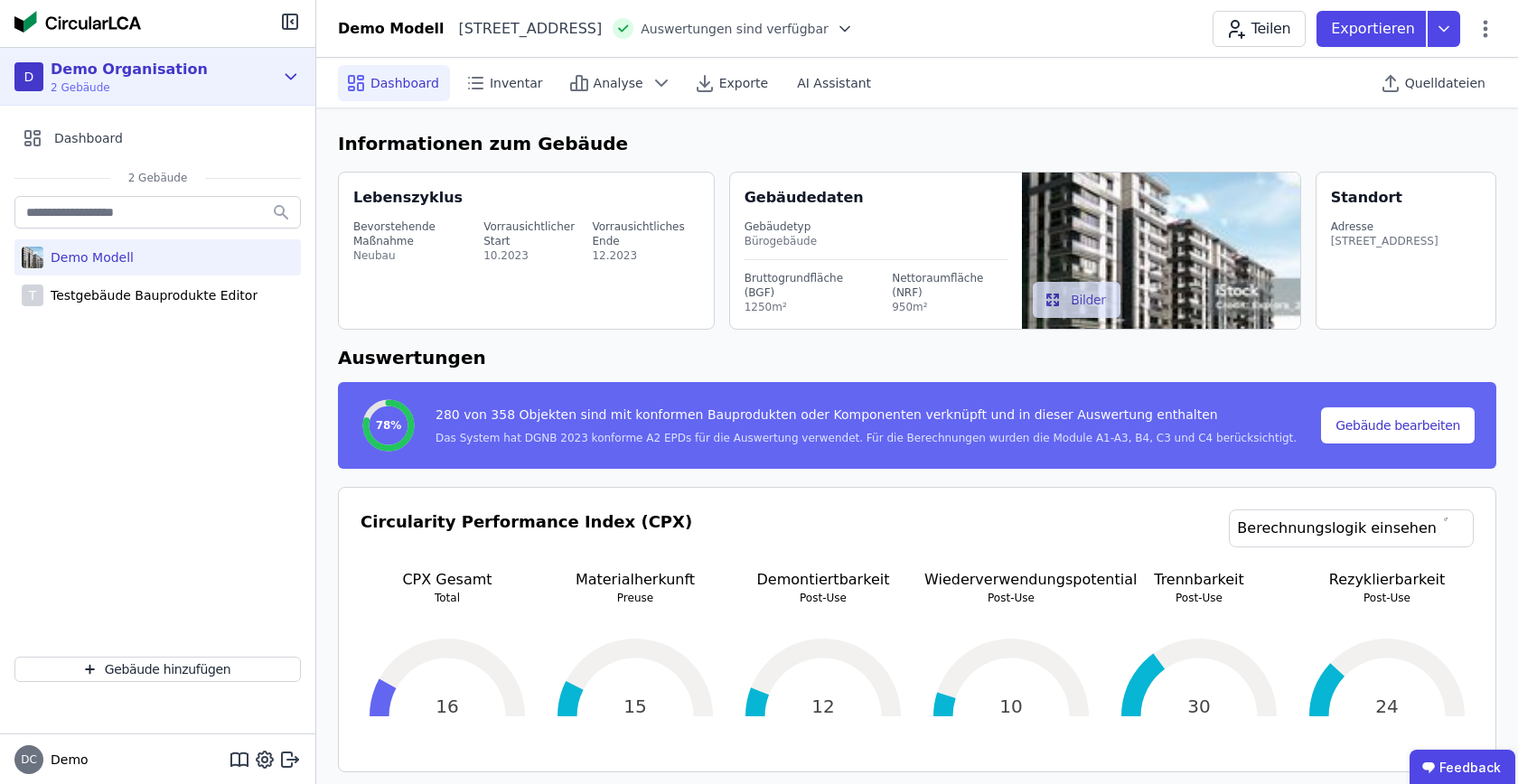
click at [288, 81] on icon at bounding box center [291, 77] width 20 height 22
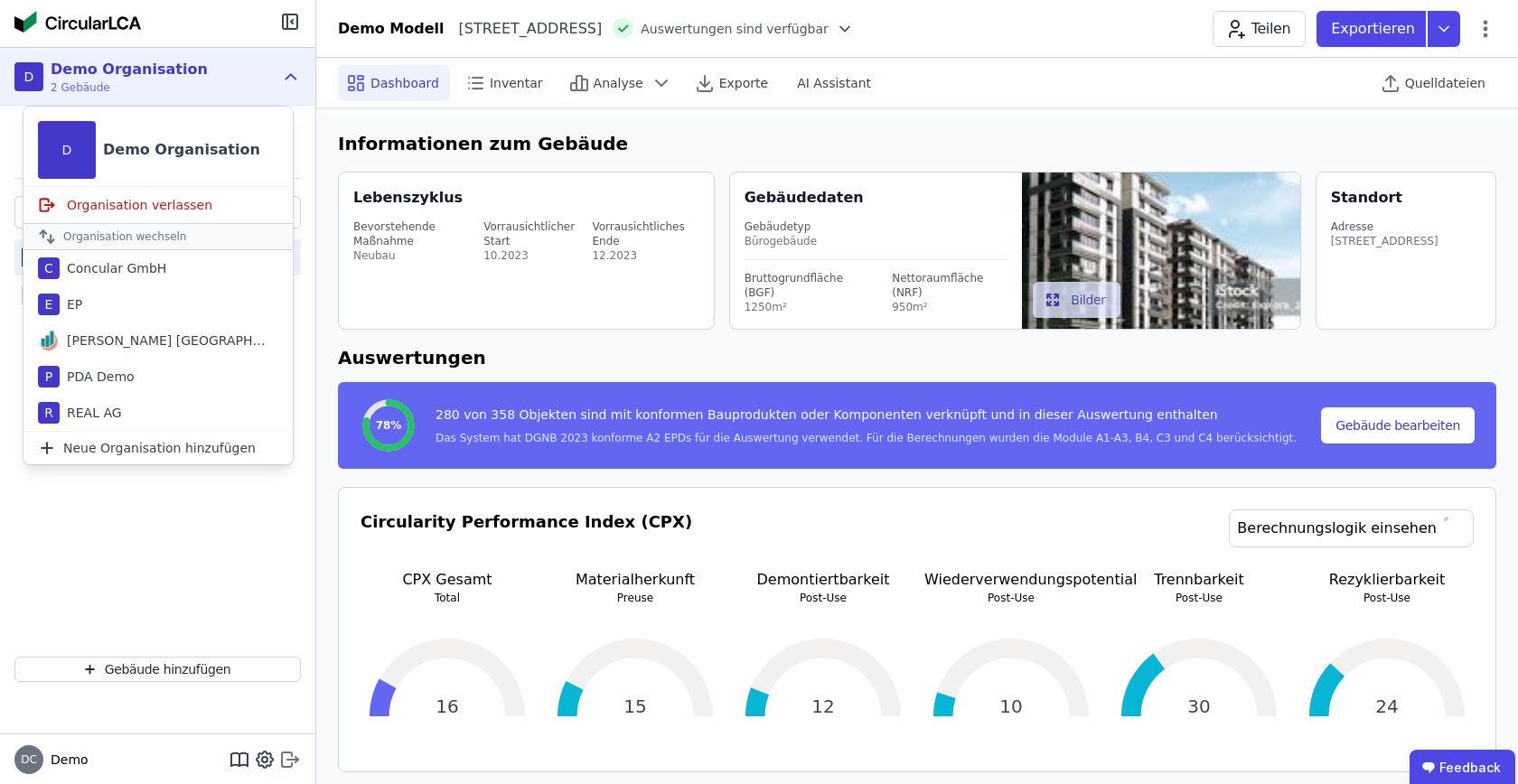
click at [294, 767] on icon at bounding box center [290, 760] width 22 height 22
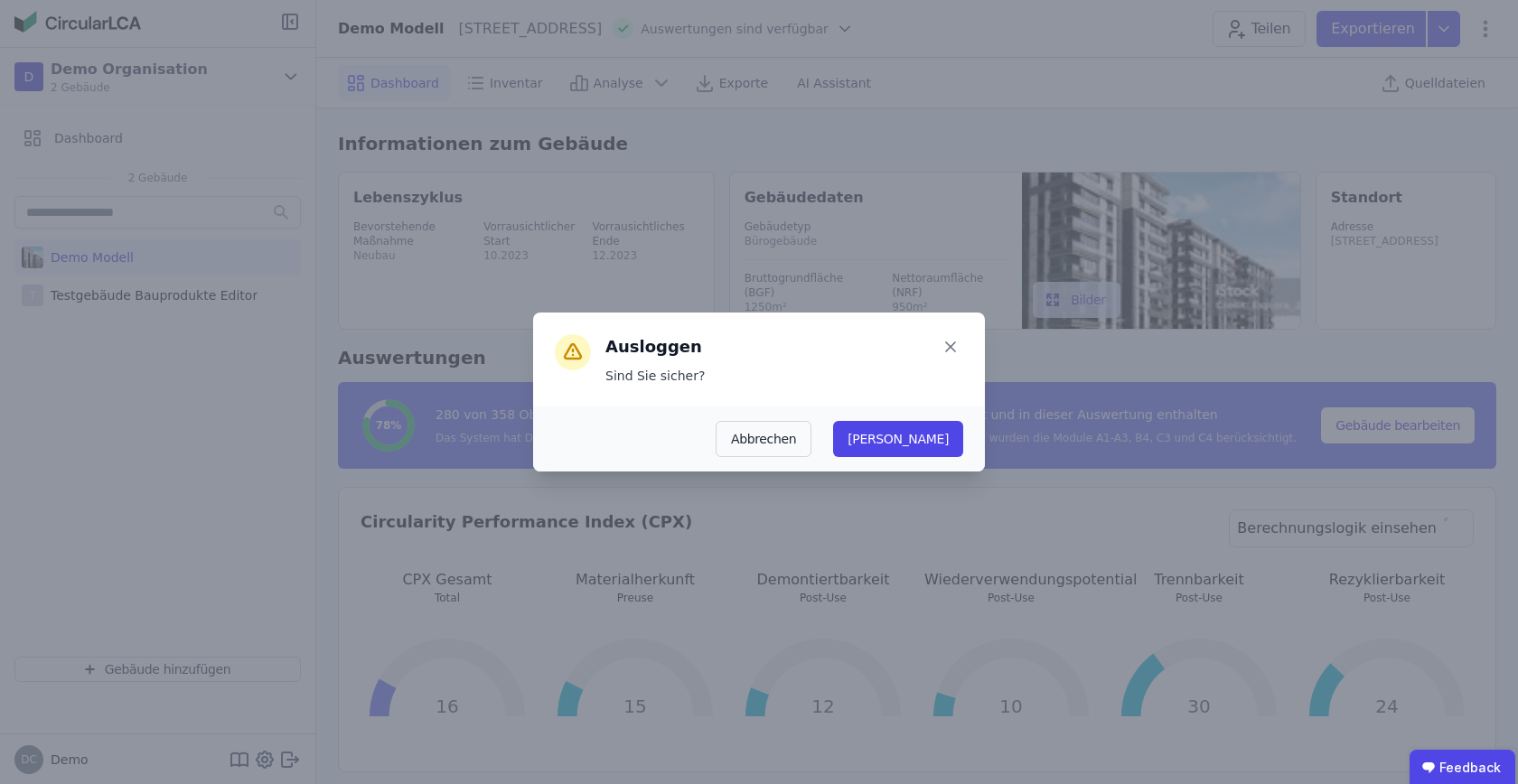
click at [340, 516] on div "Ausloggen Sind Sie sicher? Abbrechen Ja" at bounding box center [759, 392] width 1518 height 784
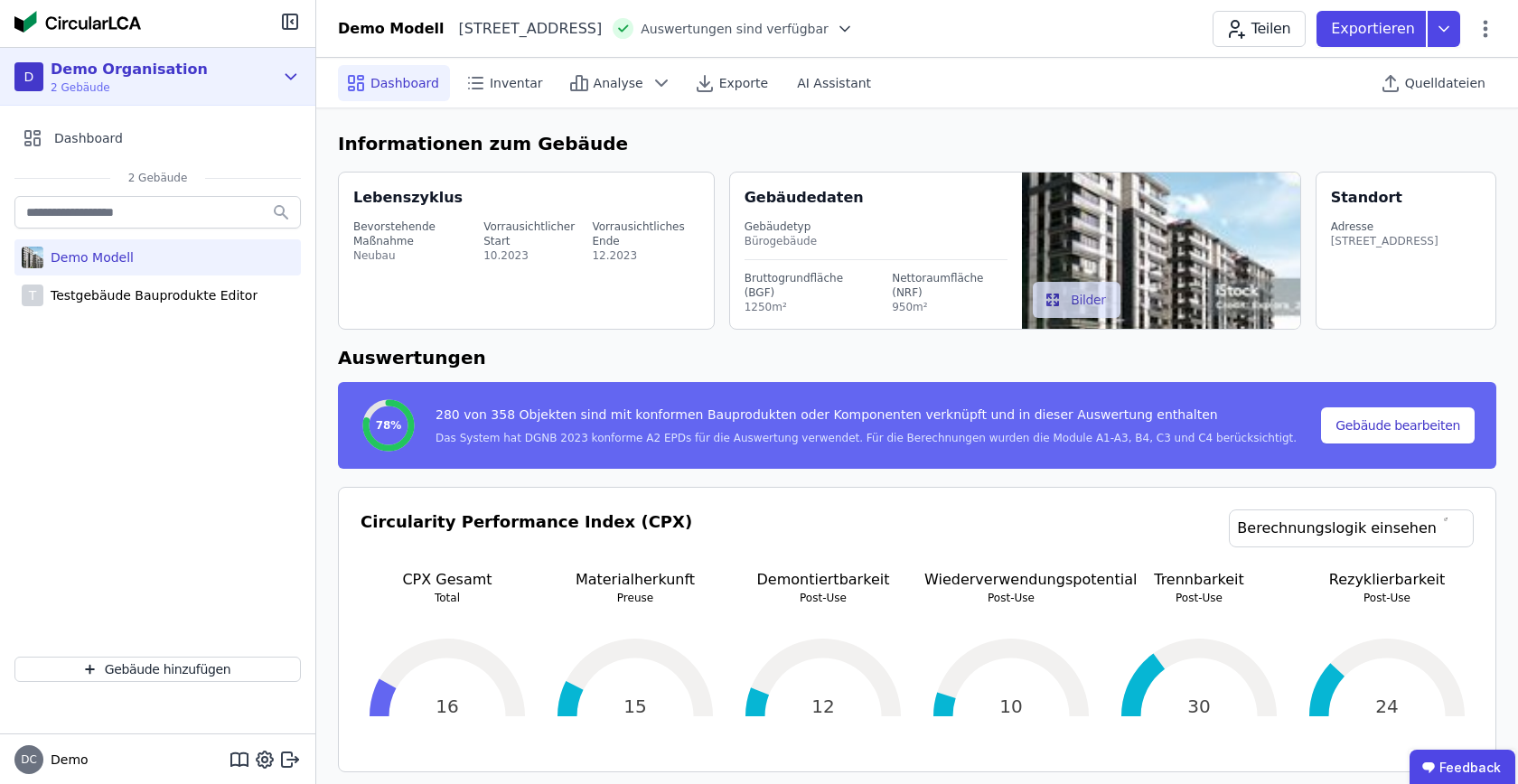
click at [297, 62] on div "D Demo Organisation 2 Gebäude" at bounding box center [157, 77] width 315 height 58
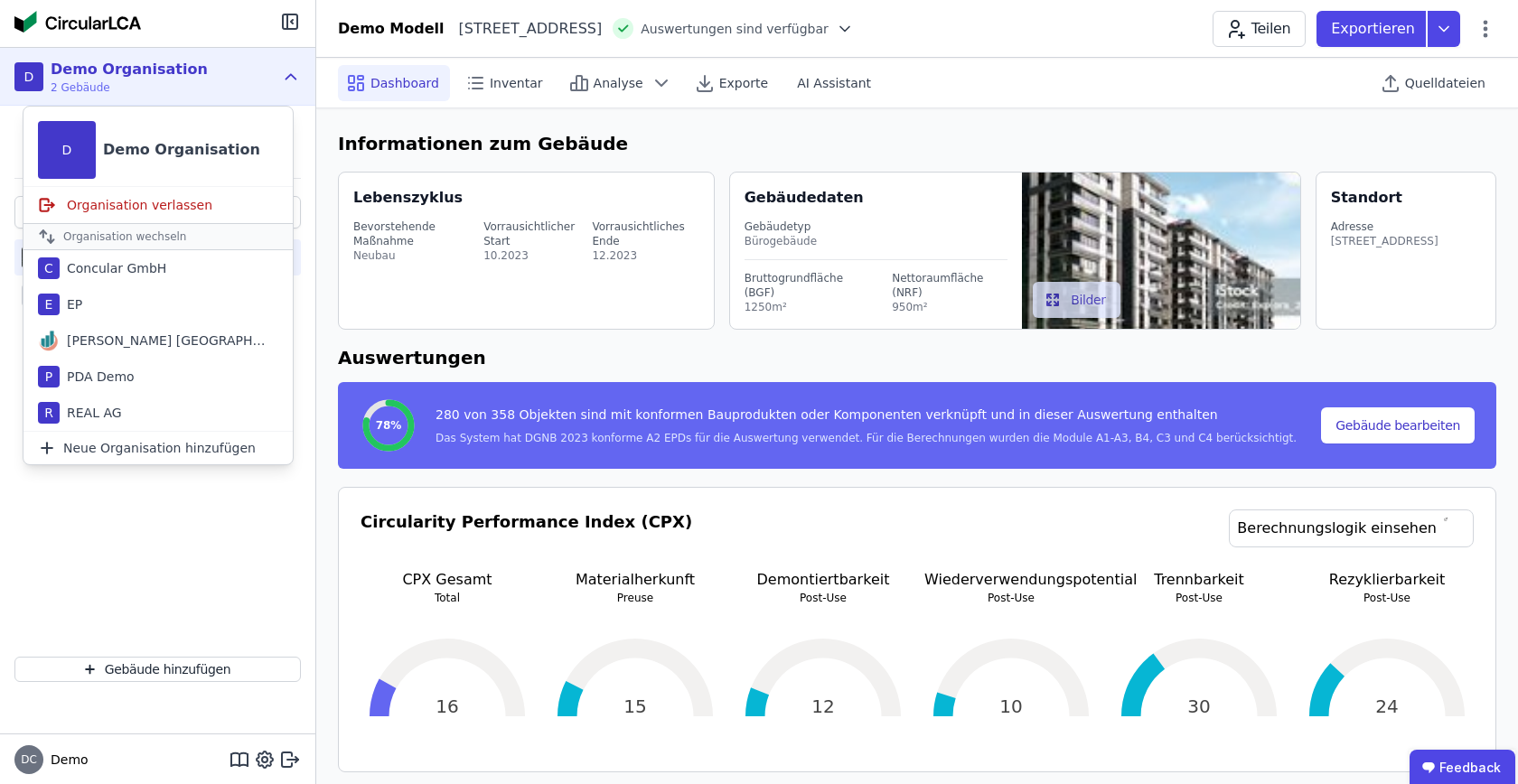
click at [238, 587] on div "Demo Modell T Testgebäude Bauprodukte Editor" at bounding box center [157, 418] width 315 height 450
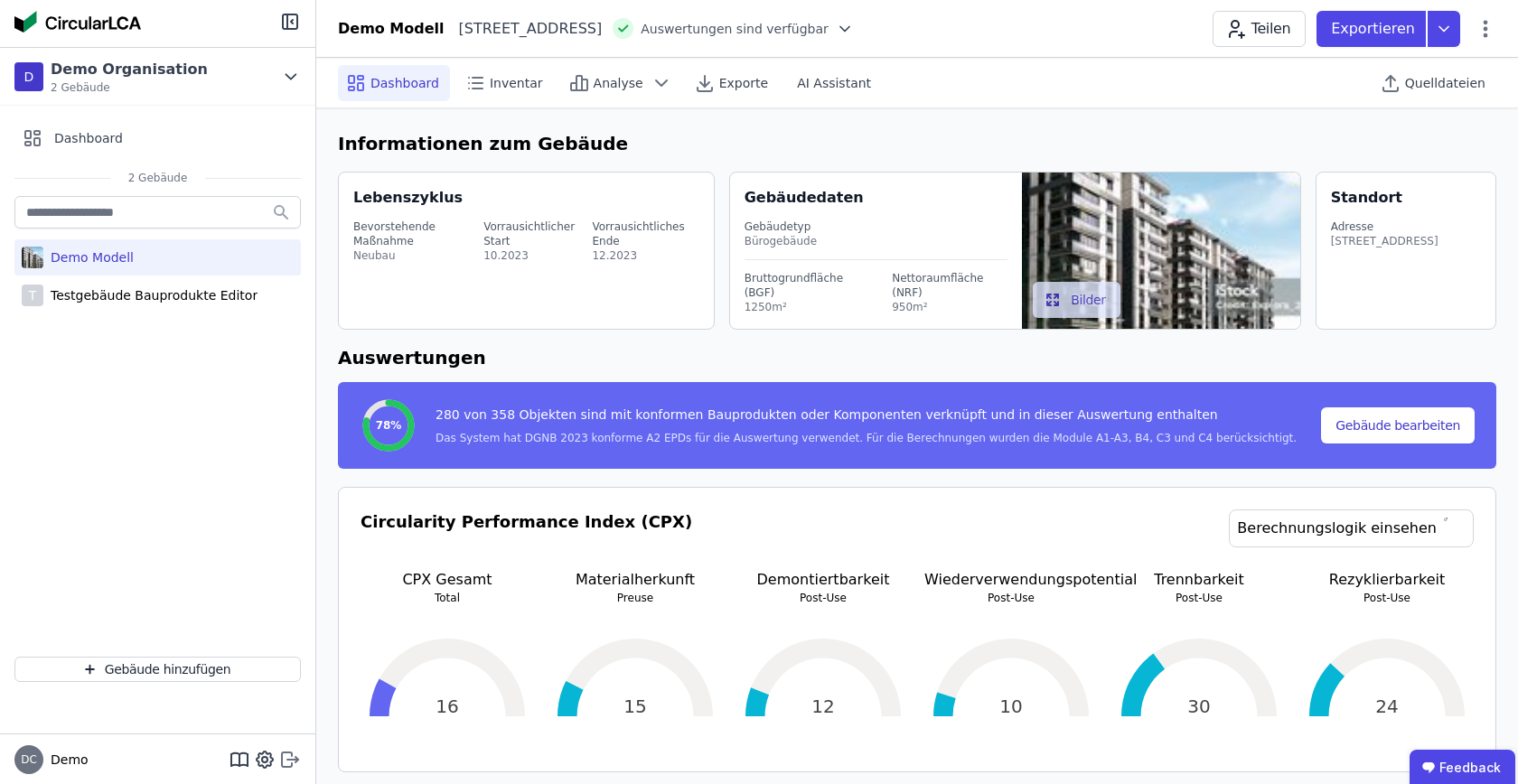
click at [296, 763] on icon at bounding box center [290, 760] width 22 height 22
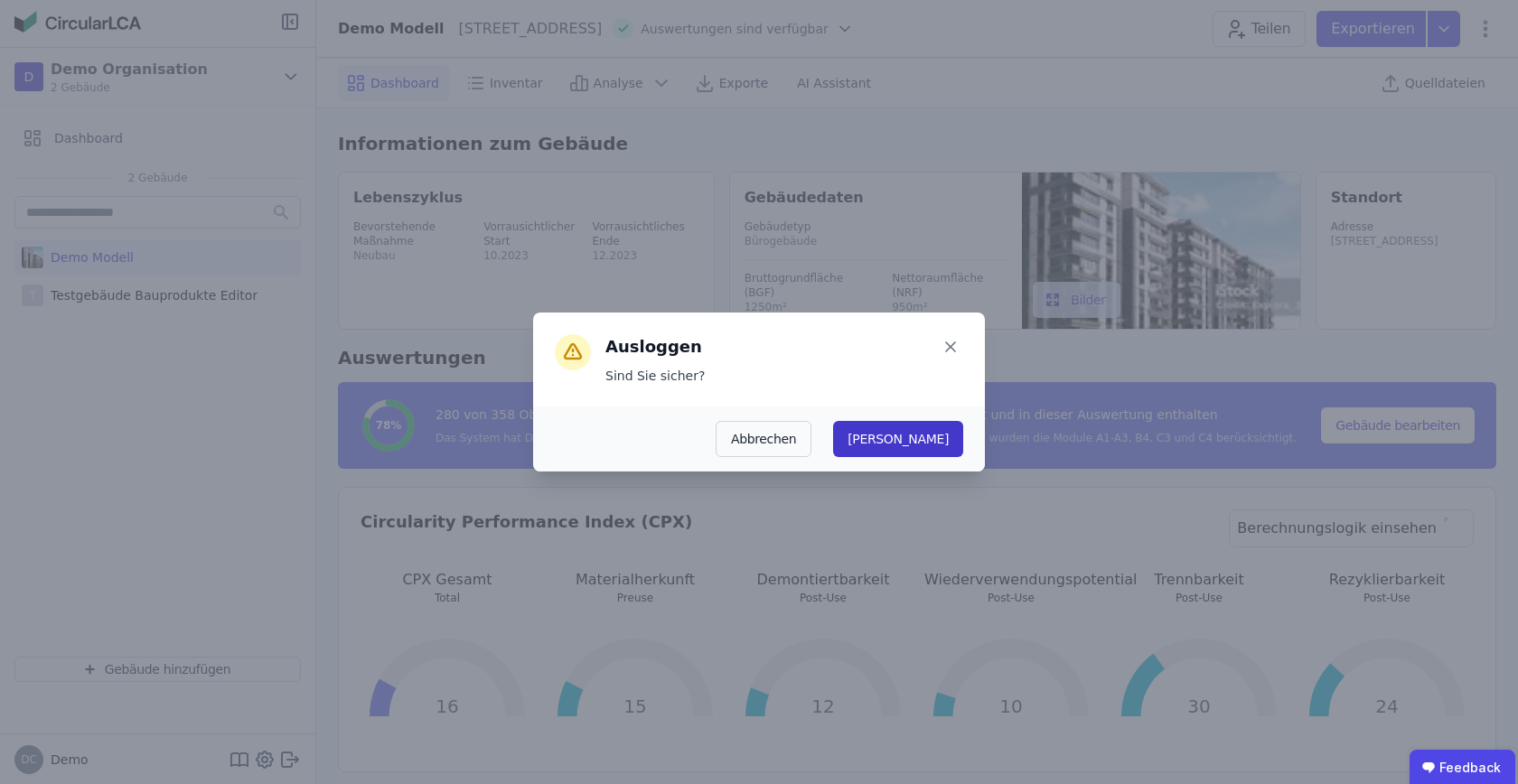
click at [944, 437] on button "[PERSON_NAME]" at bounding box center [898, 439] width 130 height 36
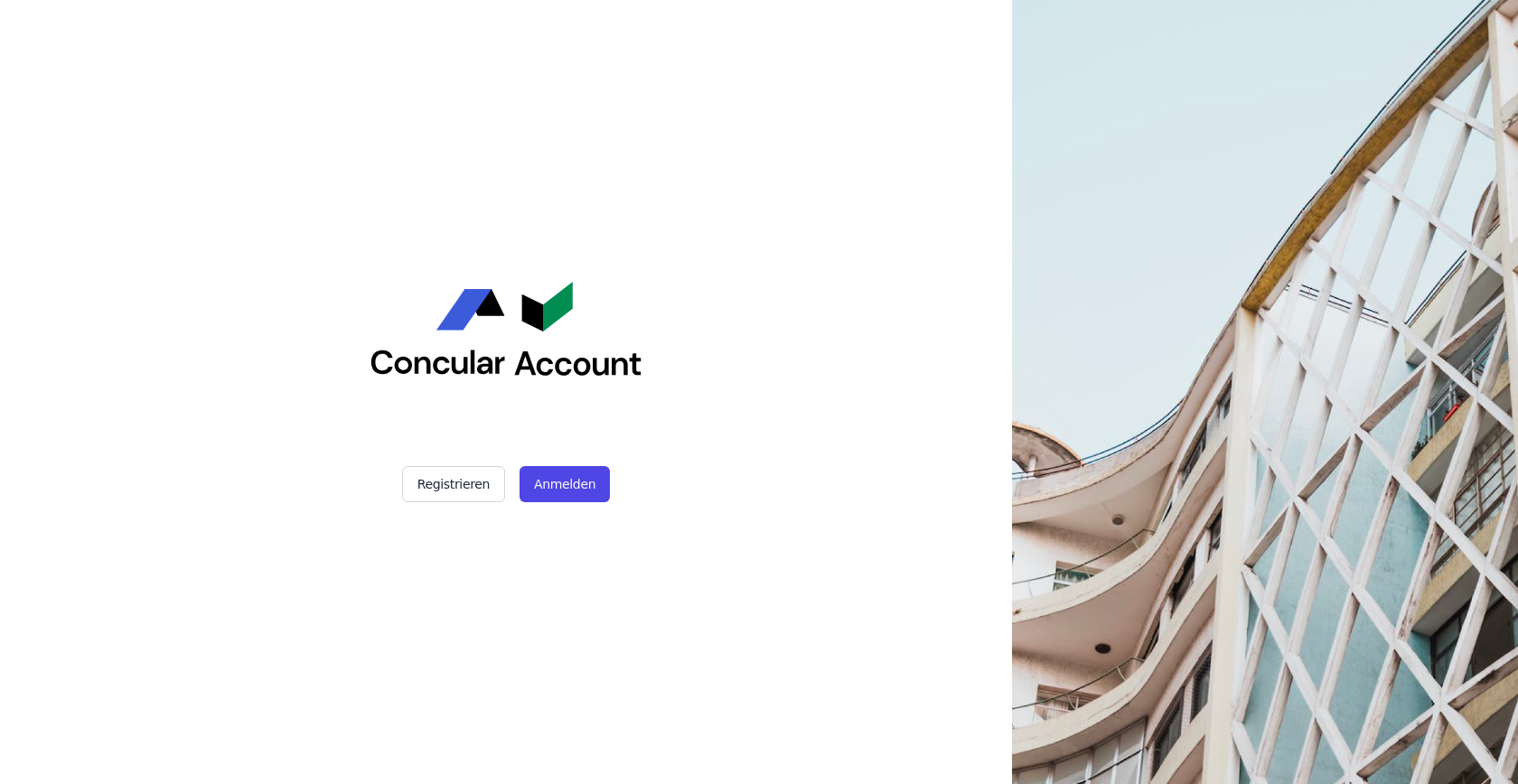
click at [565, 502] on div "Registrieren Anmelden" at bounding box center [506, 392] width 452 height 784
click at [535, 479] on button "Anmelden" at bounding box center [565, 484] width 90 height 36
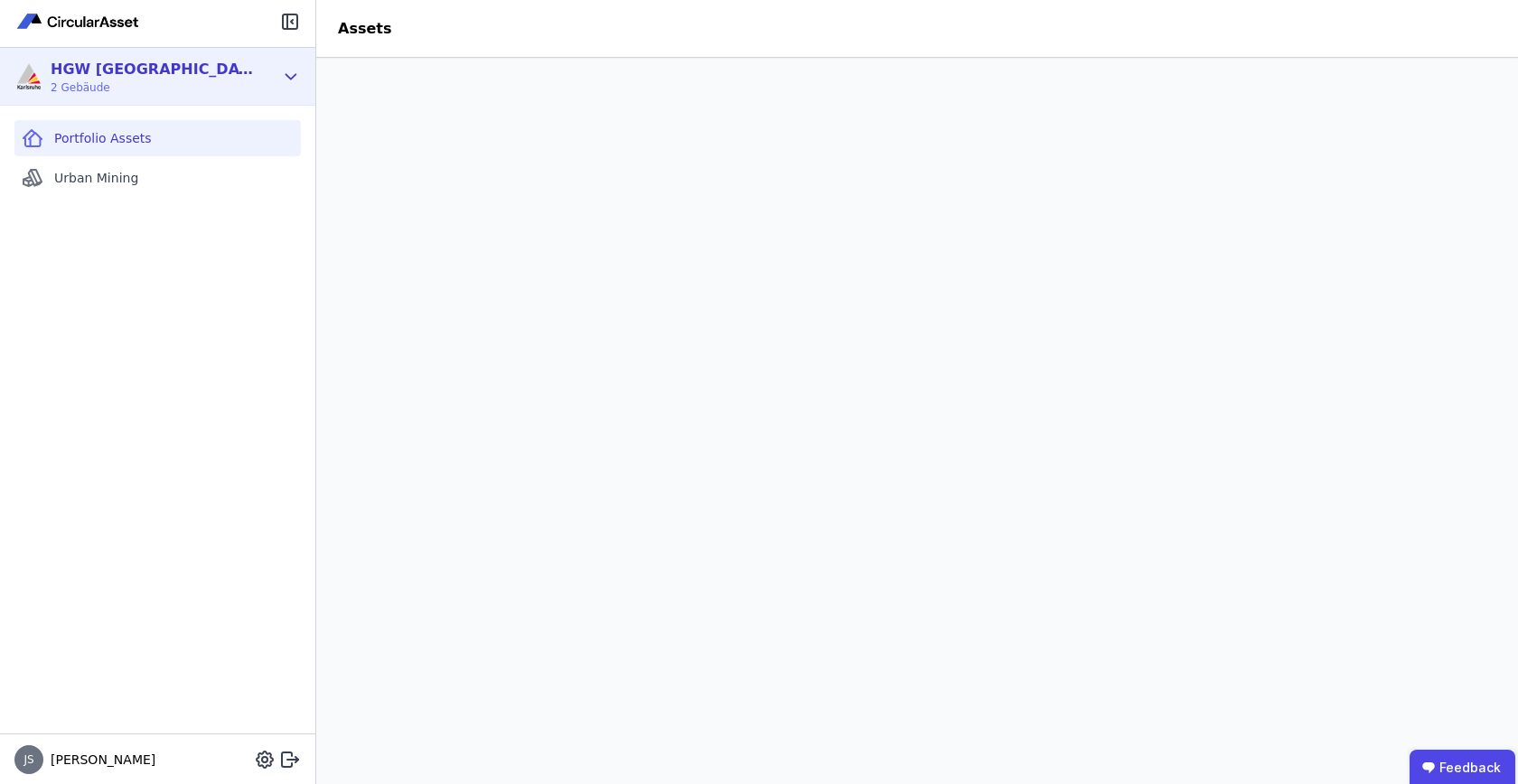
click at [175, 62] on div "HGW Karlsruhe 2 Gebäude" at bounding box center [144, 77] width 259 height 36
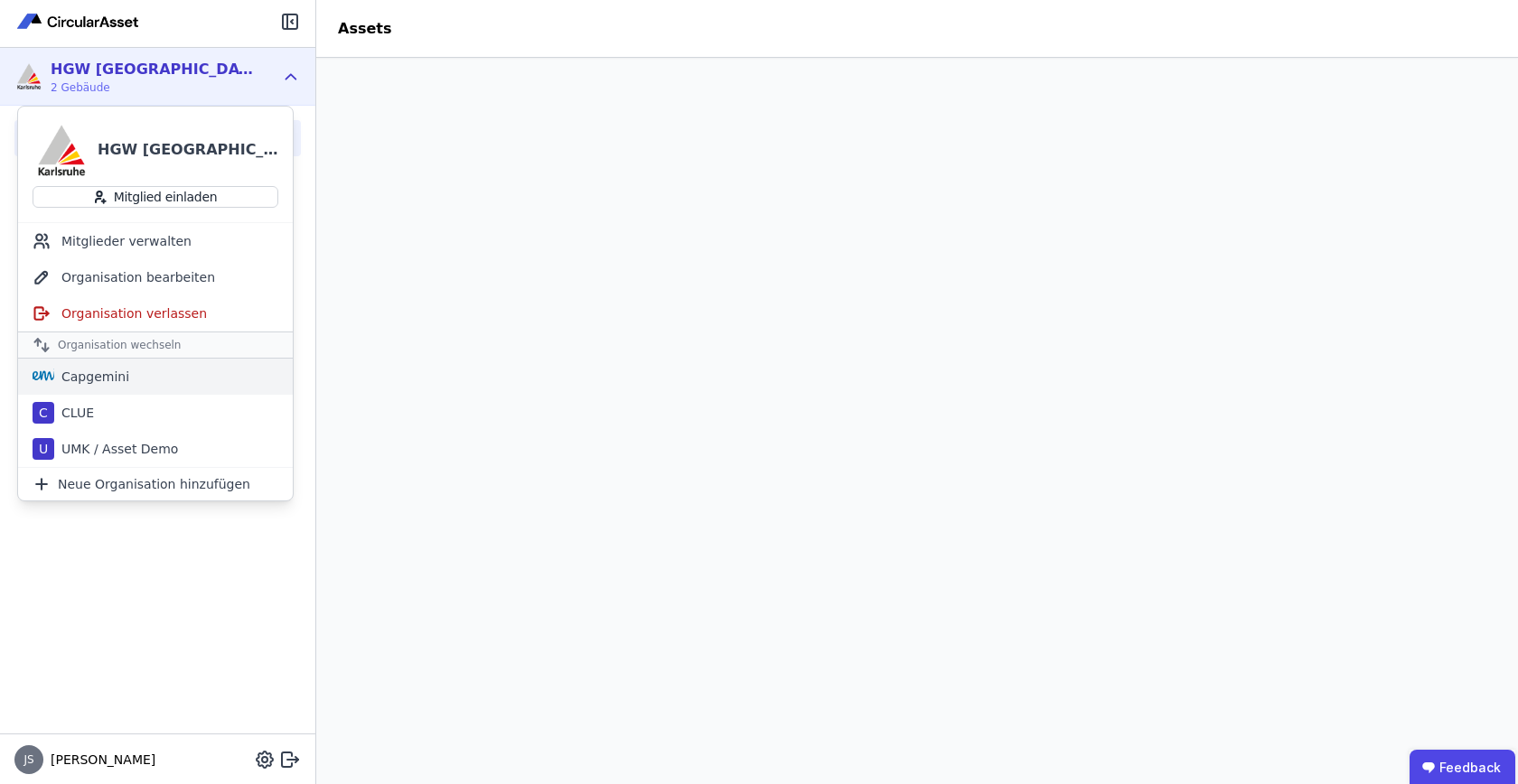
click at [151, 385] on div "Capgemini" at bounding box center [155, 376] width 275 height 36
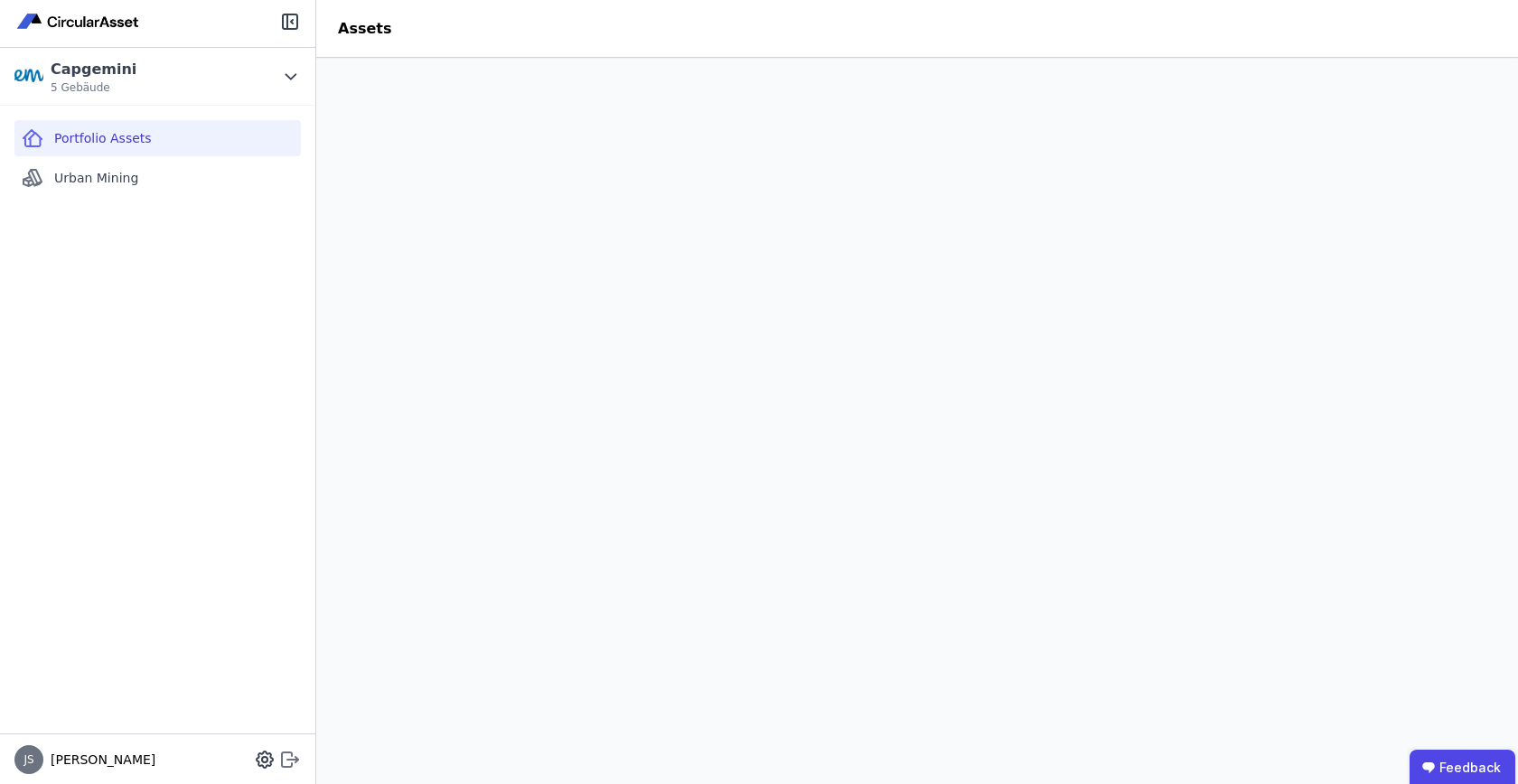
click at [294, 759] on icon at bounding box center [293, 758] width 11 height 3
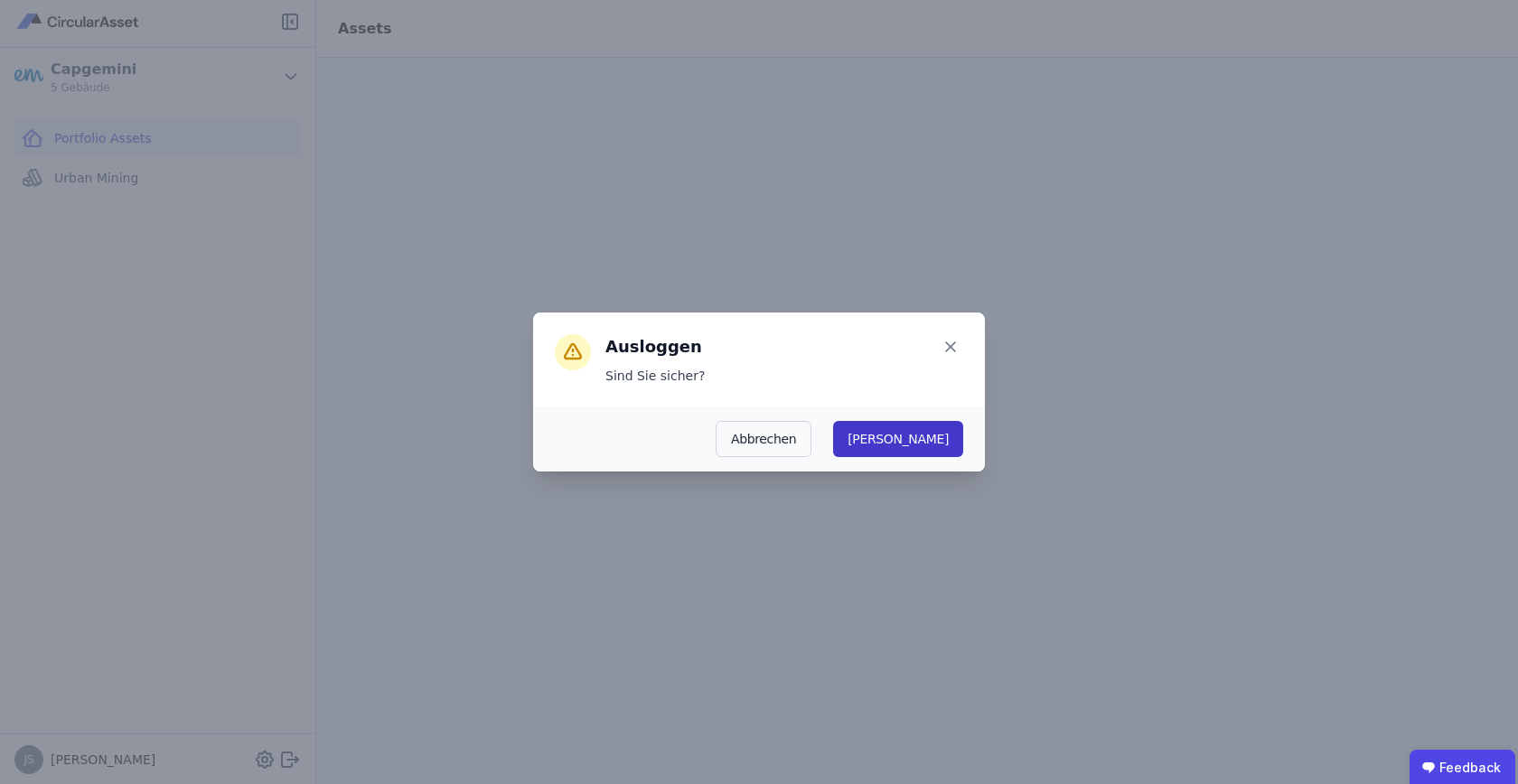
click at [955, 434] on button "Ja" at bounding box center [898, 439] width 130 height 36
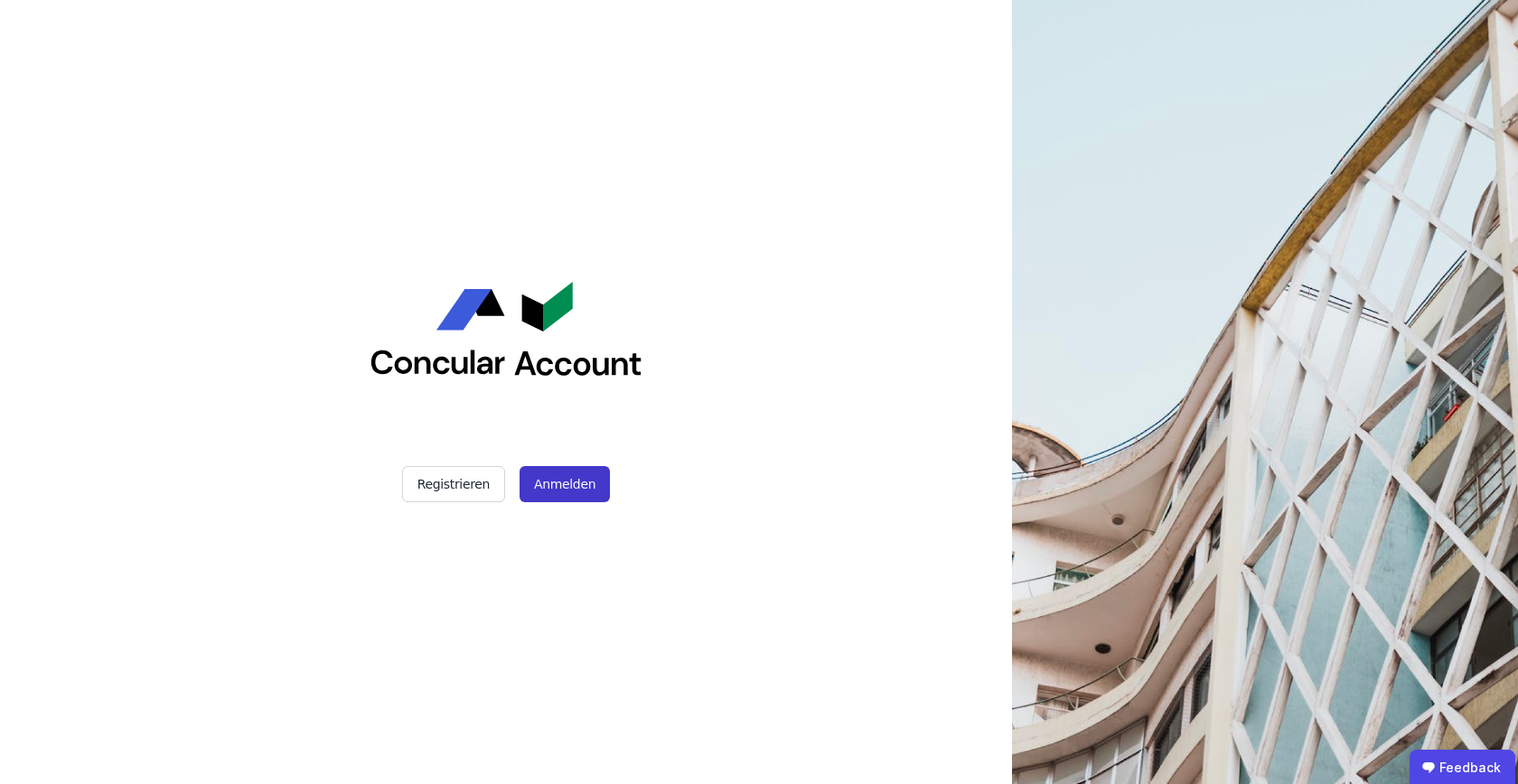
click at [558, 472] on button "Anmelden" at bounding box center [565, 484] width 90 height 36
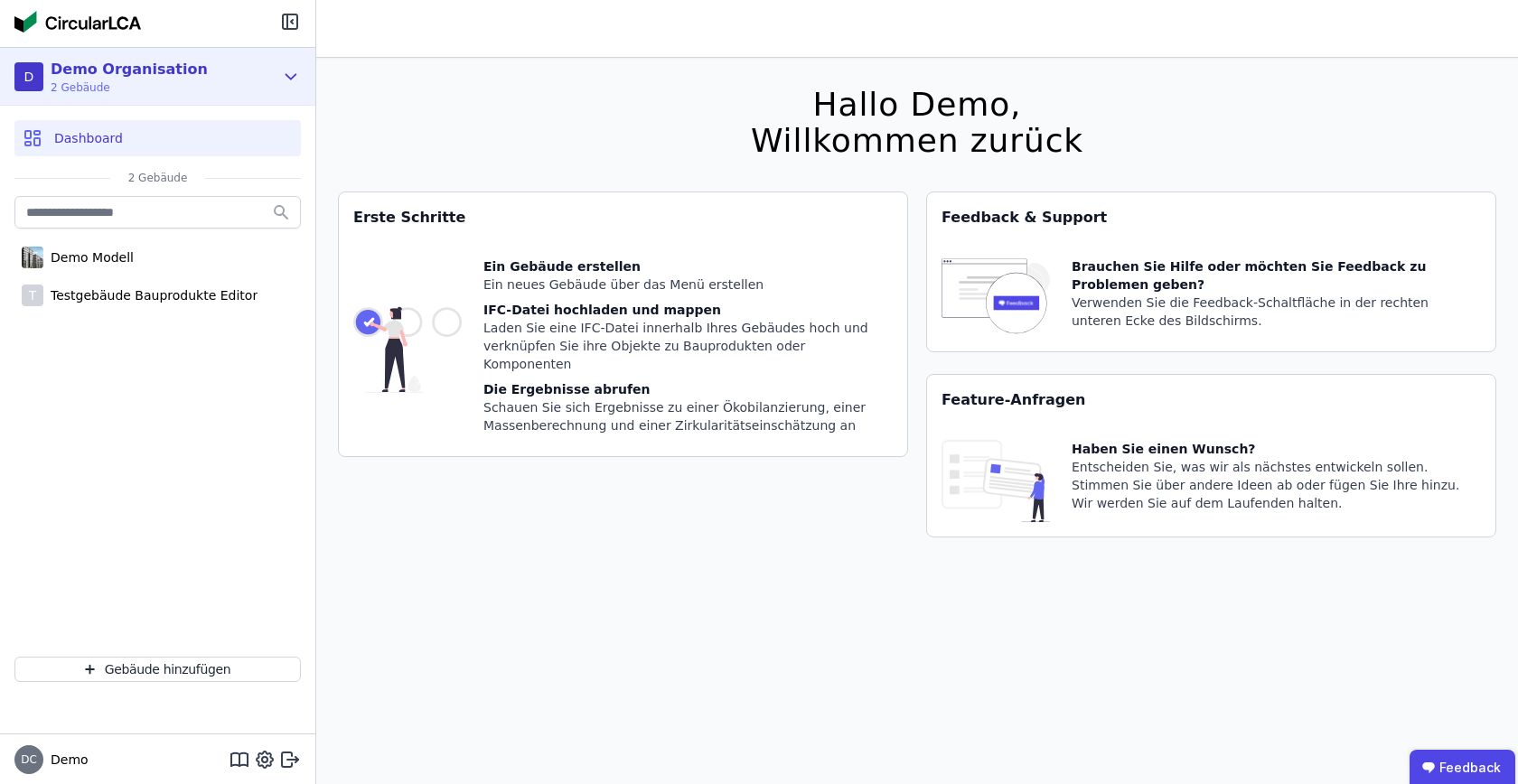
click at [281, 84] on icon at bounding box center [291, 77] width 20 height 22
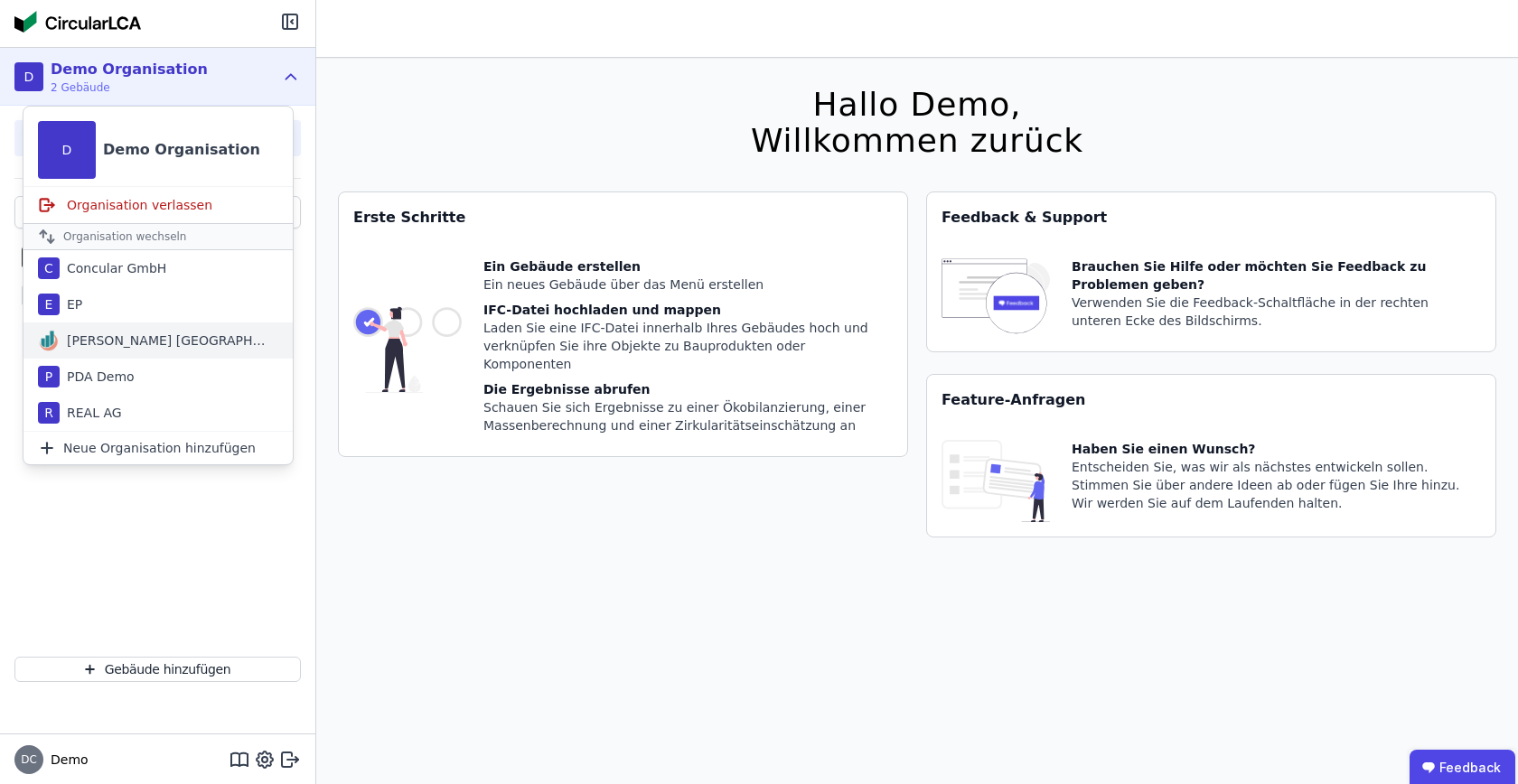
click at [143, 339] on div "Kreis AG Germany" at bounding box center [164, 341] width 208 height 18
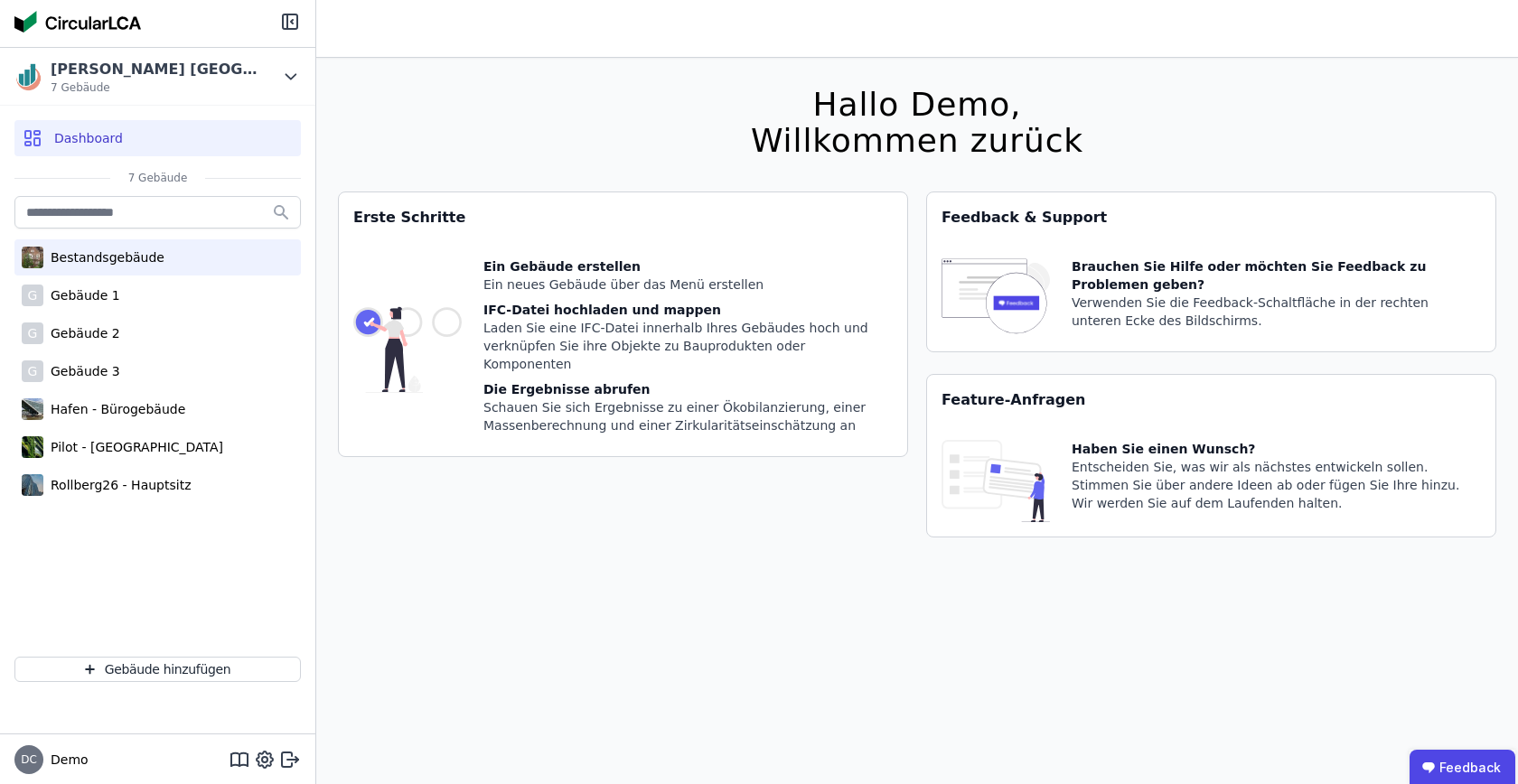
click at [198, 265] on div "Bestandsgebäude" at bounding box center [158, 257] width 287 height 36
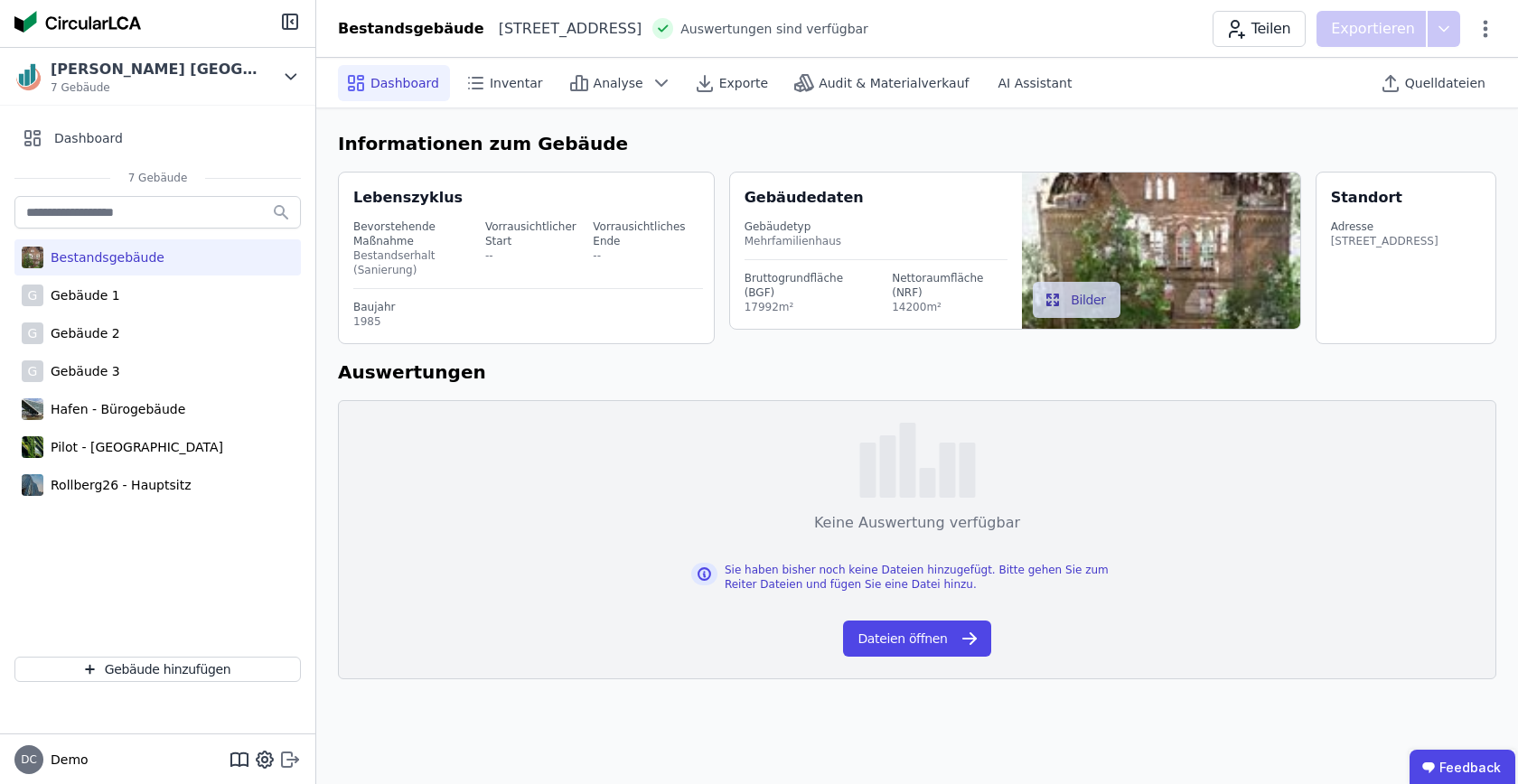
click at [288, 756] on icon at bounding box center [290, 760] width 22 height 22
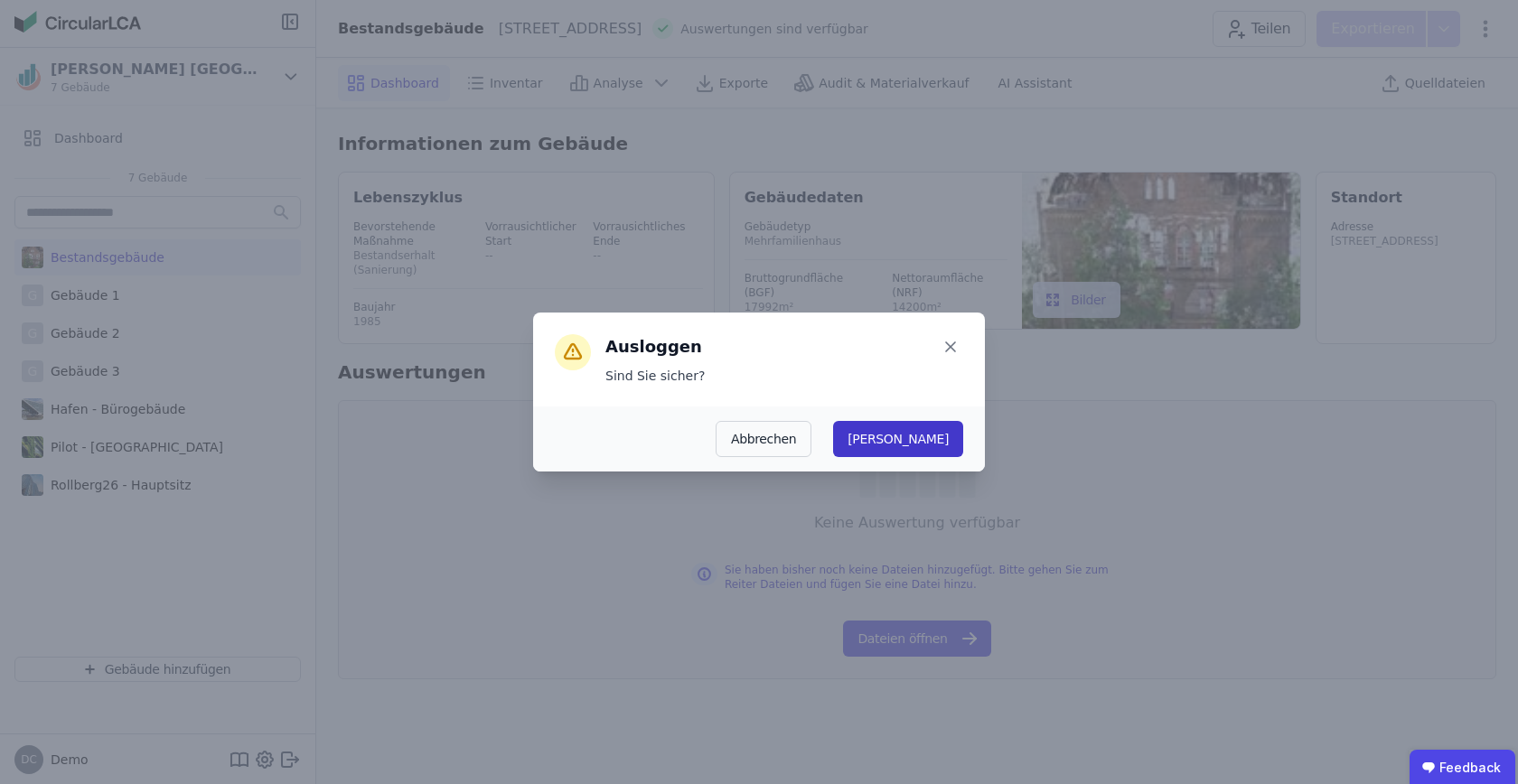
click at [955, 445] on button "Ja" at bounding box center [898, 439] width 130 height 36
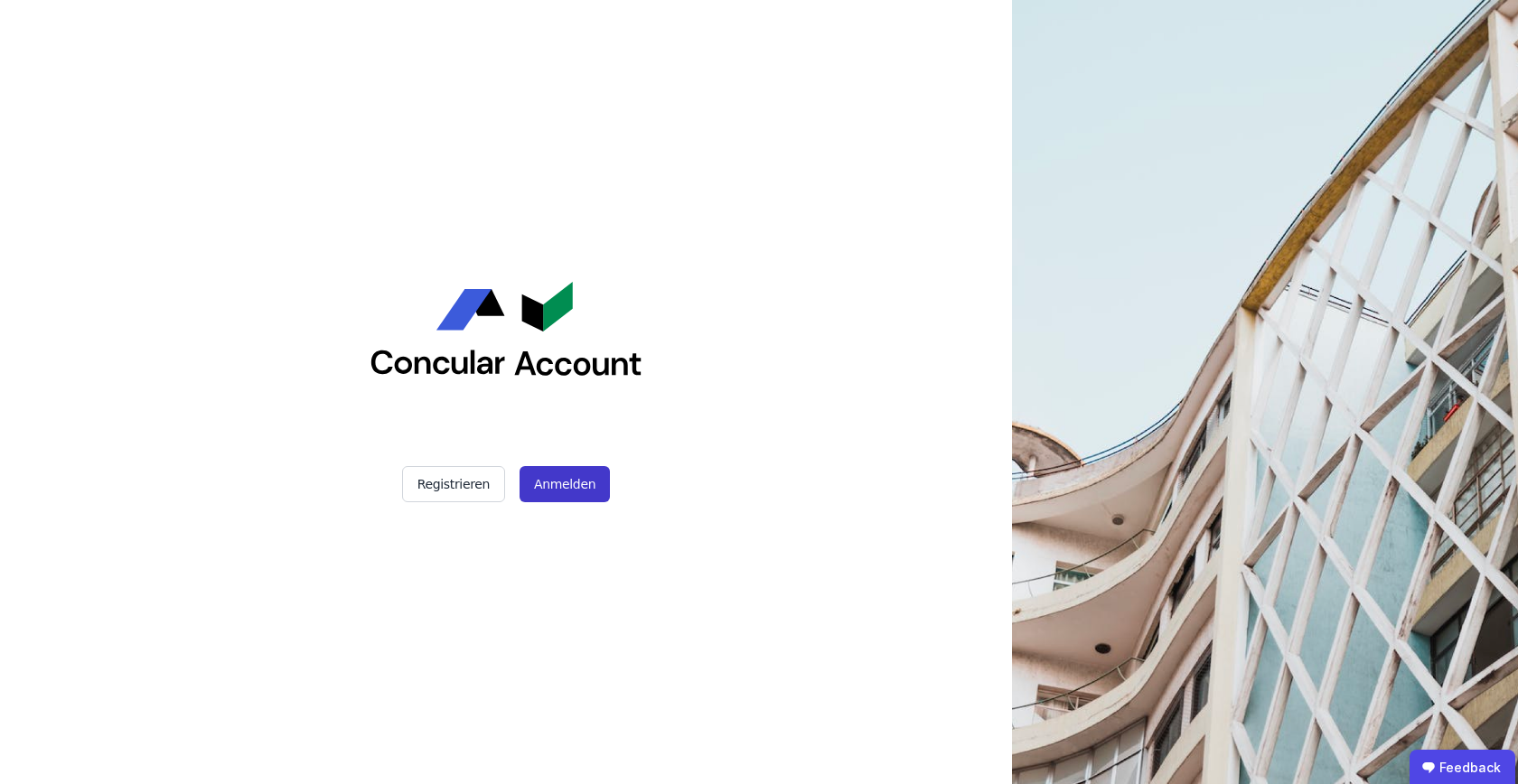
click at [586, 485] on button "Anmelden" at bounding box center [565, 484] width 90 height 36
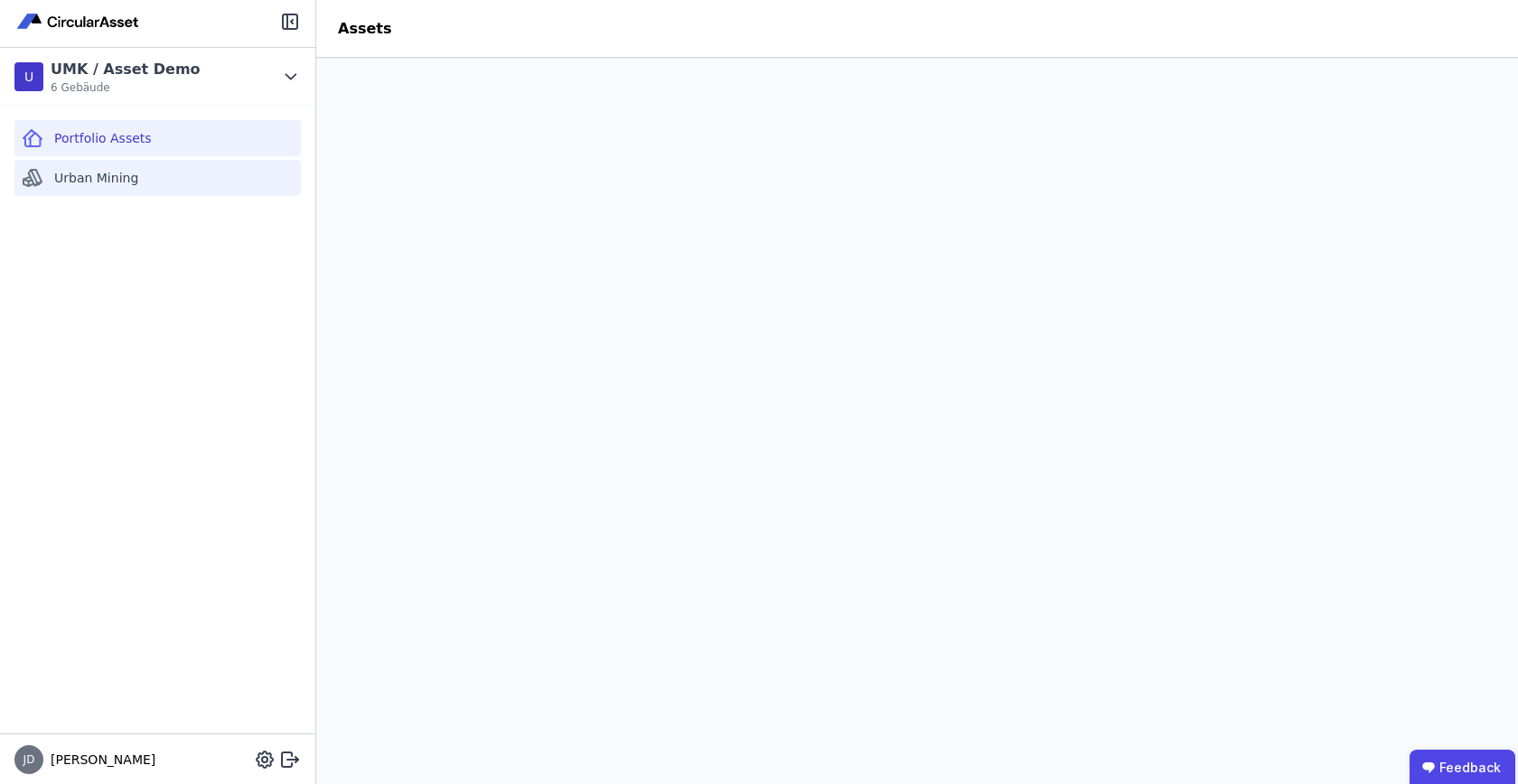
click at [164, 186] on div "Urban Mining" at bounding box center [158, 178] width 287 height 36
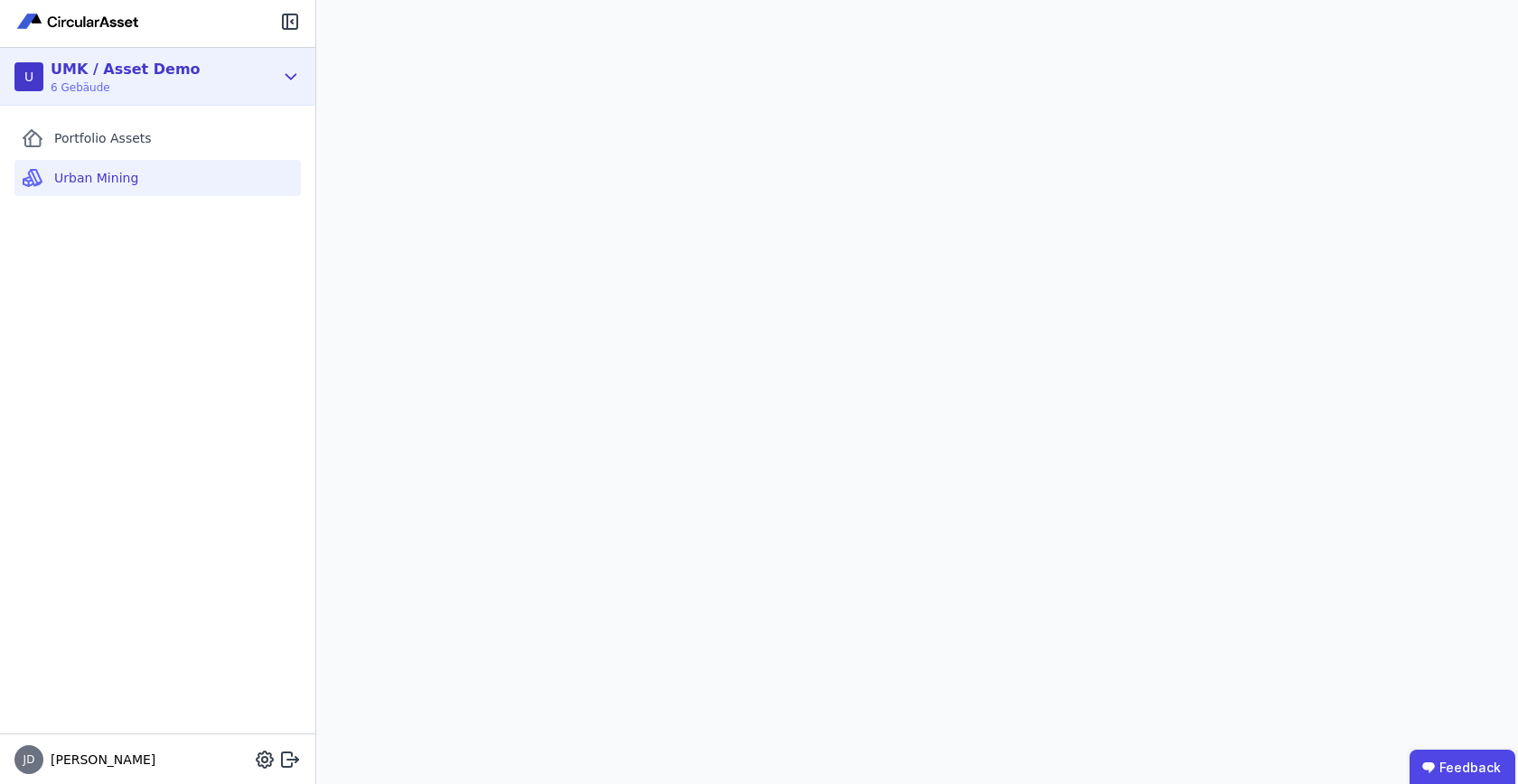
click at [262, 76] on div "U UMK / Asset Demo 6 Gebäude" at bounding box center [144, 77] width 259 height 36
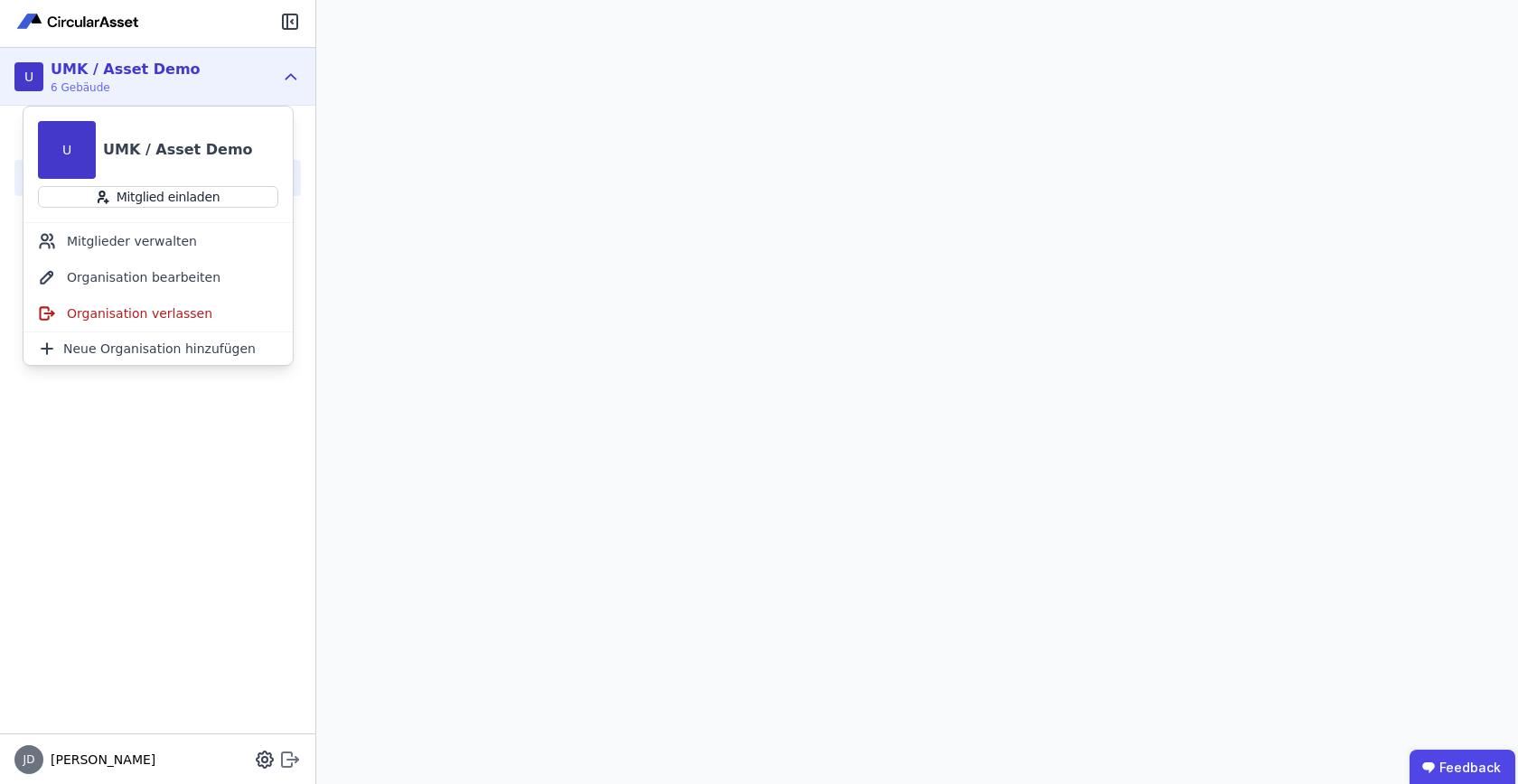
click at [285, 753] on icon at bounding box center [287, 759] width 10 height 15
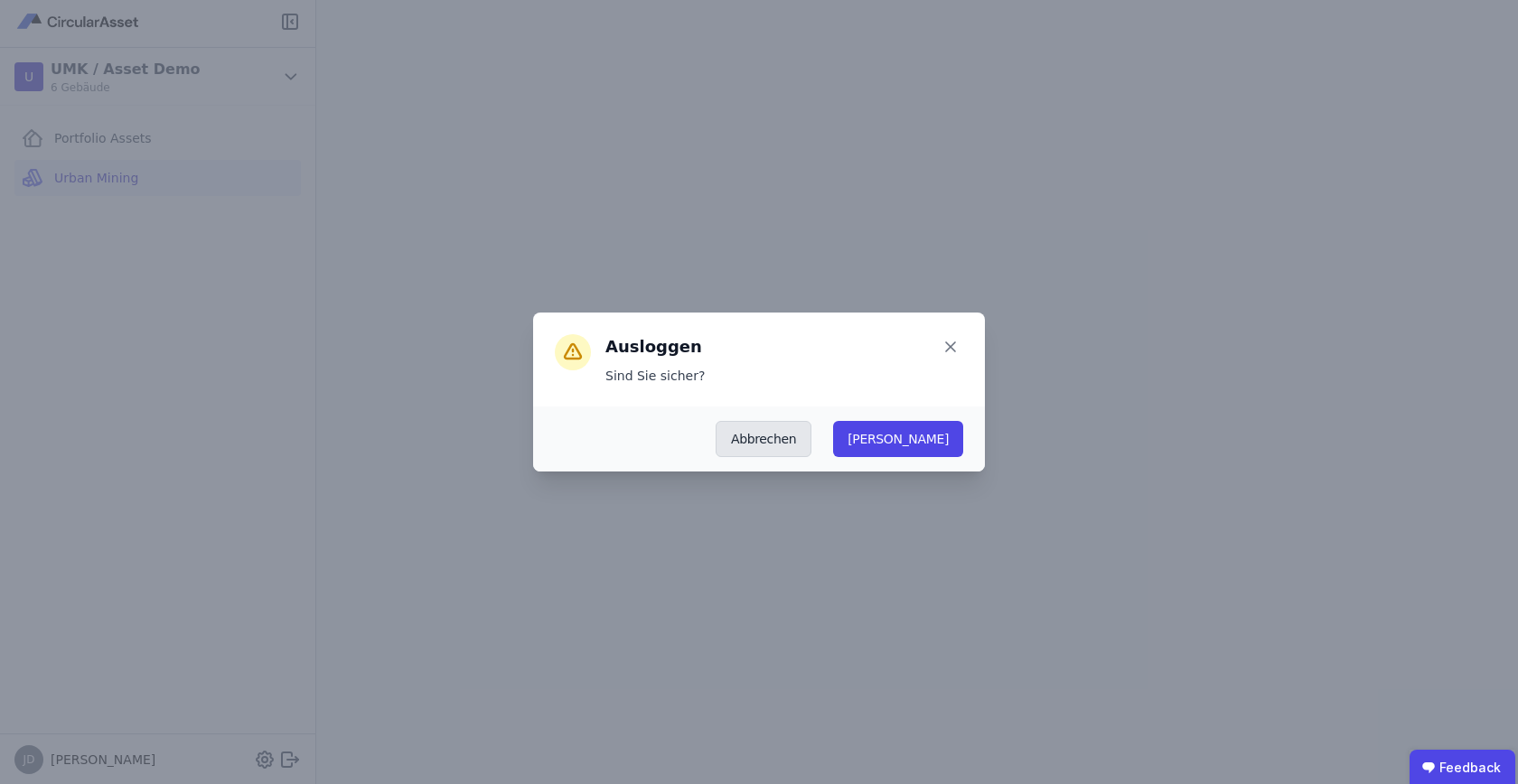
click at [812, 437] on button "Abbrechen" at bounding box center [764, 439] width 96 height 36
